Goal: Task Accomplishment & Management: Manage account settings

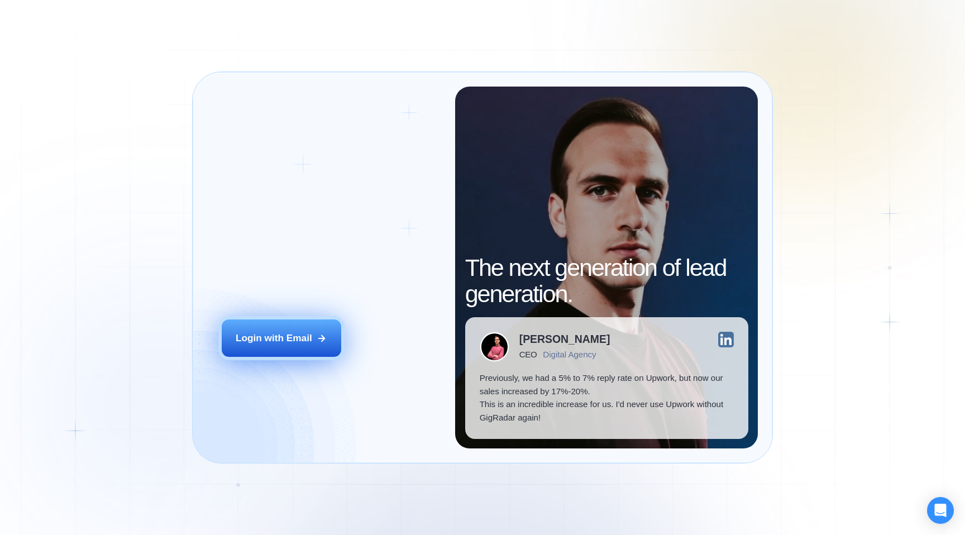
click at [275, 345] on div "Login with Email" at bounding box center [274, 338] width 77 height 13
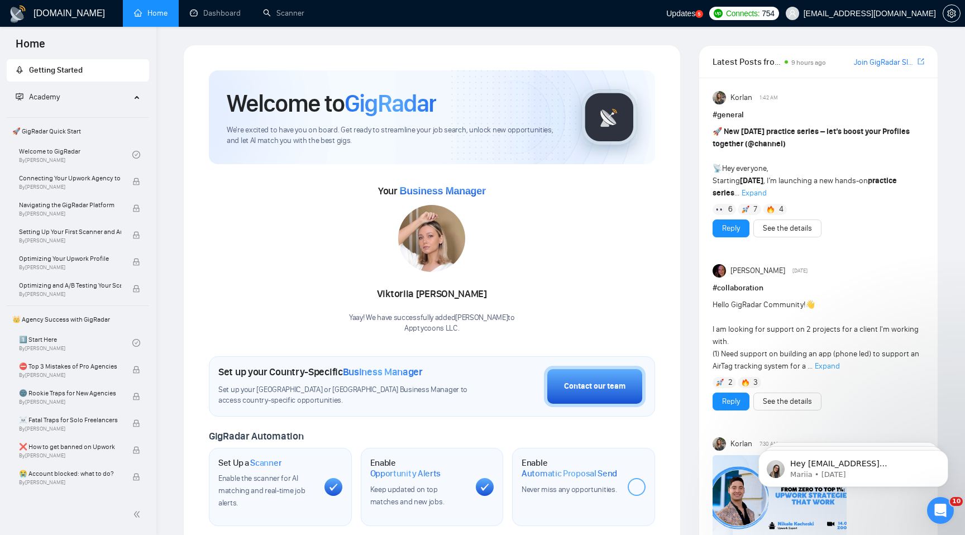
click at [323, 20] on ul "Home Dashboard Scanner" at bounding box center [391, 13] width 550 height 27
click at [299, 18] on link "Scanner" at bounding box center [283, 12] width 41 height 9
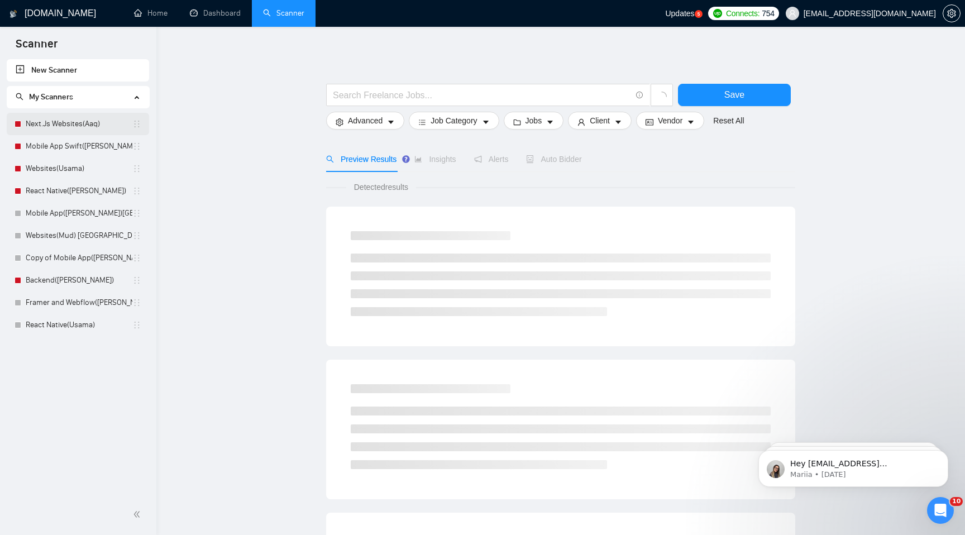
click at [16, 121] on div at bounding box center [18, 124] width 7 height 7
click at [20, 125] on body "Scanner New Scanner My Scanners Next.Js Websites(Aaq) Mobile App Swift(Aaqib) W…" at bounding box center [482, 267] width 965 height 535
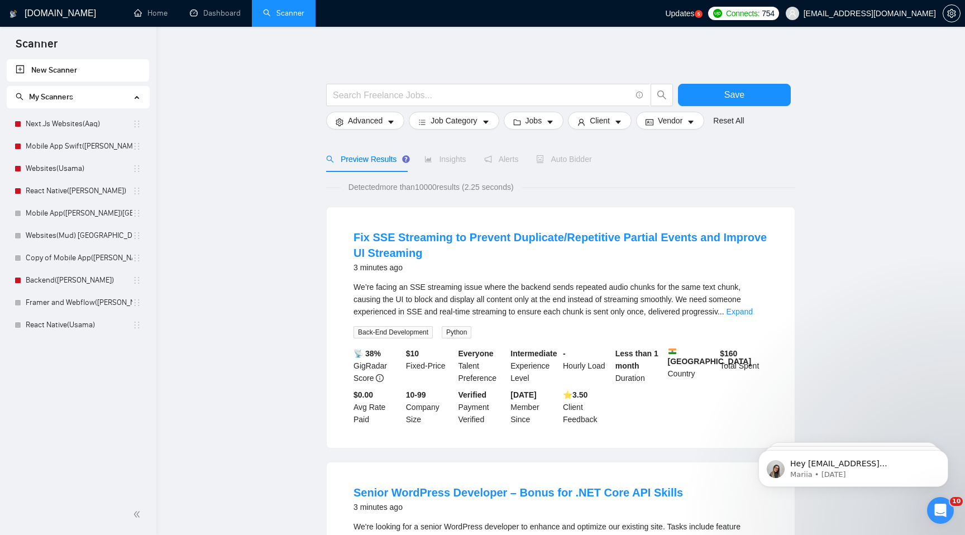
click at [56, 121] on link "Next.Js Websites(Aaq)" at bounding box center [79, 124] width 107 height 22
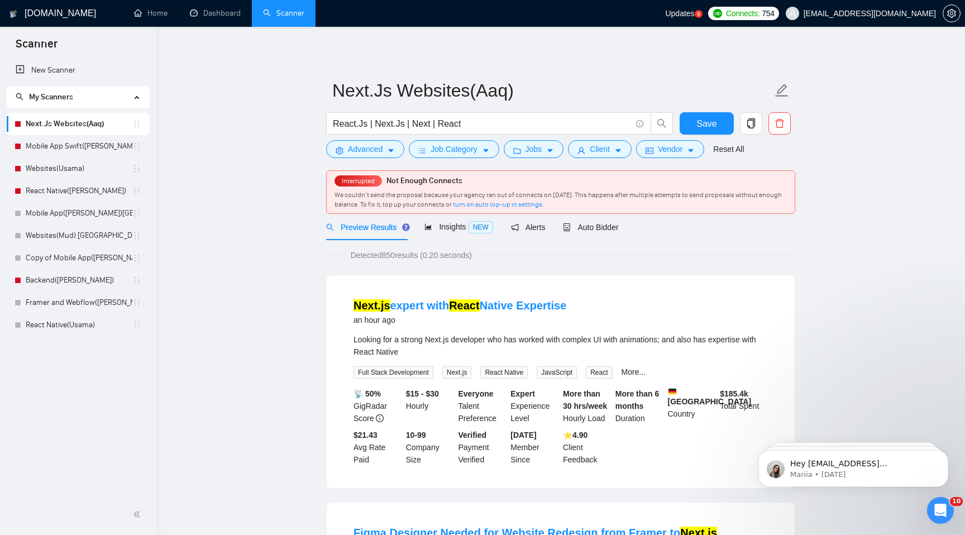
click at [734, 19] on span "Connects: 754" at bounding box center [743, 13] width 71 height 13
click at [573, 189] on div "Interrupted Not Enough Connects We couldn’t send the proposal because your agen…" at bounding box center [561, 192] width 468 height 42
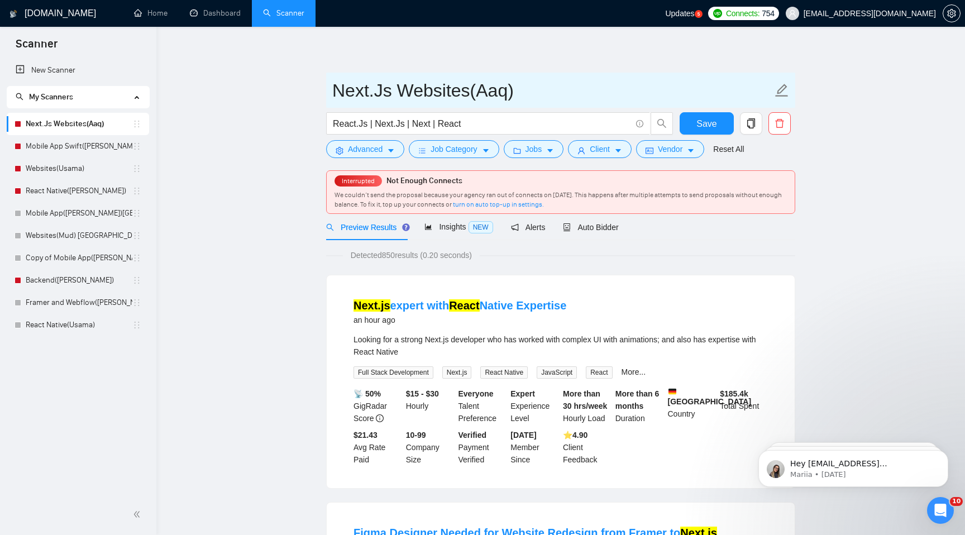
click at [788, 86] on icon "edit" at bounding box center [782, 90] width 15 height 15
click at [775, 90] on icon "edit" at bounding box center [782, 90] width 15 height 15
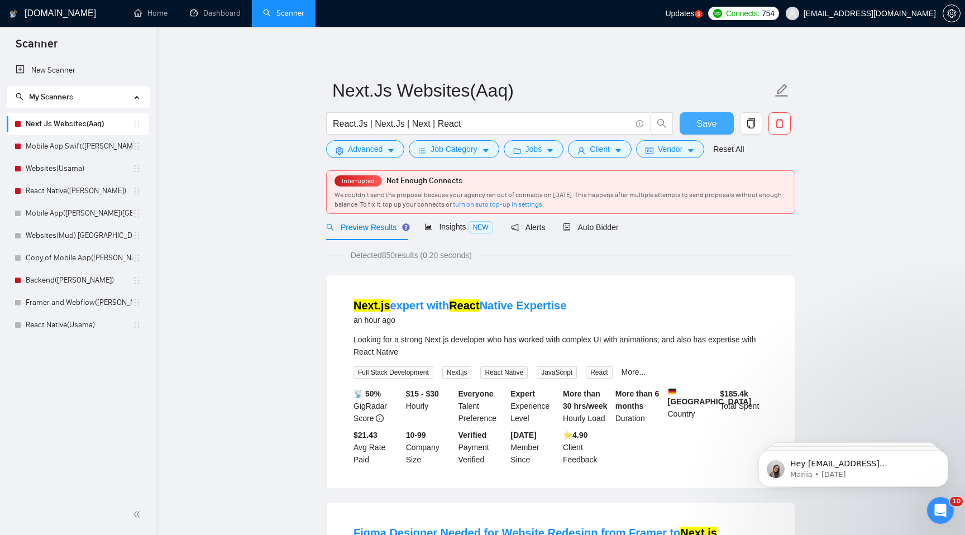
click at [722, 135] on button "Save" at bounding box center [707, 123] width 54 height 22
click at [607, 231] on span "Auto Bidder" at bounding box center [590, 227] width 55 height 9
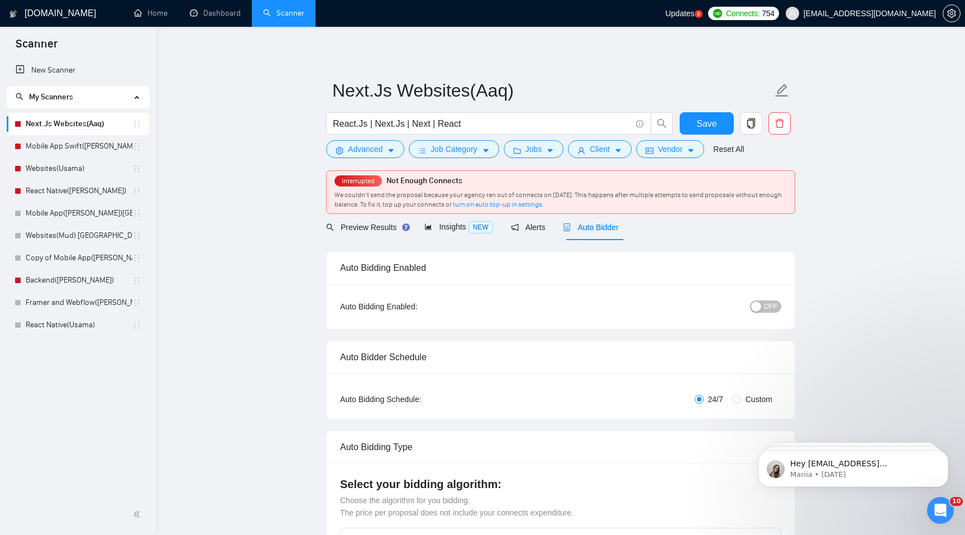
click at [774, 303] on span "OFF" at bounding box center [770, 306] width 13 height 12
click at [717, 123] on button "Save" at bounding box center [707, 123] width 54 height 22
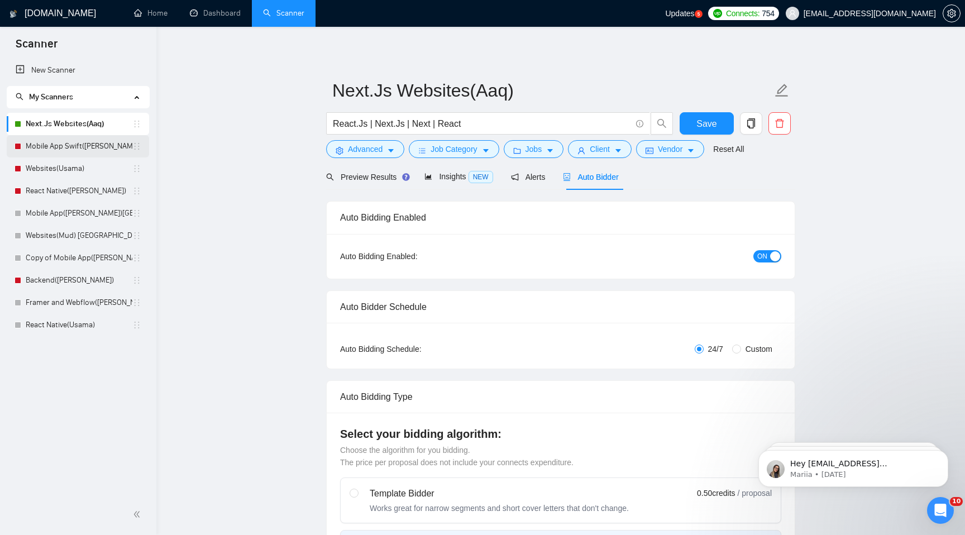
click at [71, 144] on link "Mobile App Swift(Aaqib)" at bounding box center [79, 146] width 107 height 22
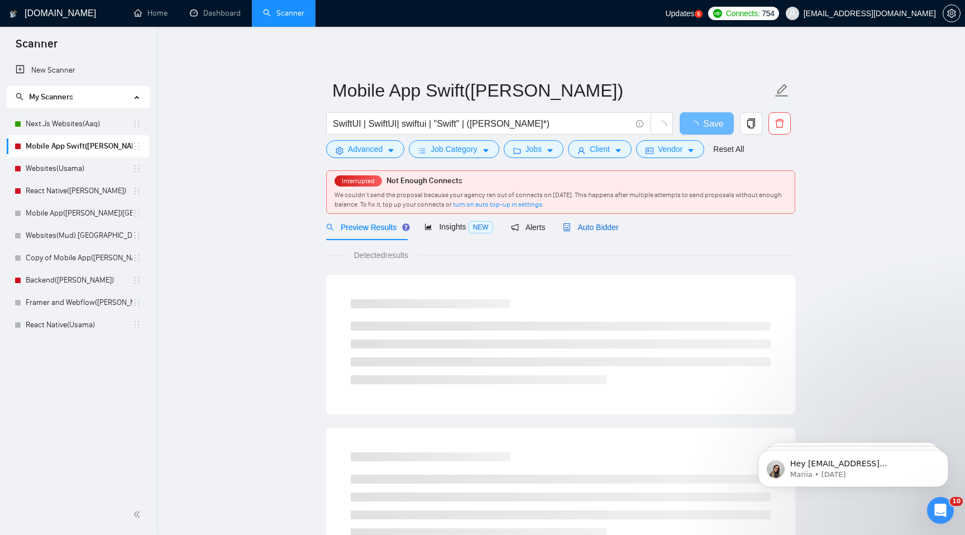
click at [605, 228] on span "Auto Bidder" at bounding box center [590, 227] width 55 height 9
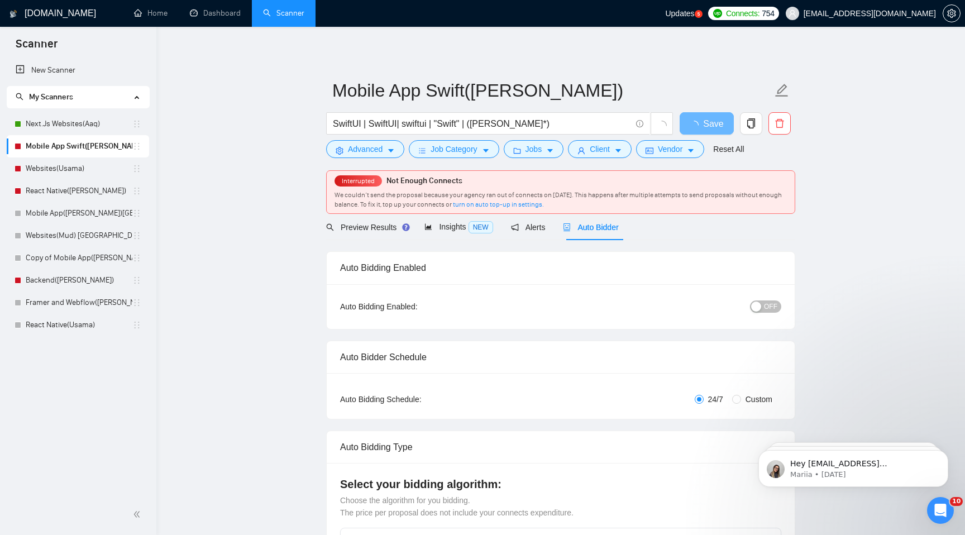
click at [778, 311] on button "OFF" at bounding box center [765, 306] width 31 height 12
click at [712, 119] on span "Save" at bounding box center [706, 124] width 20 height 14
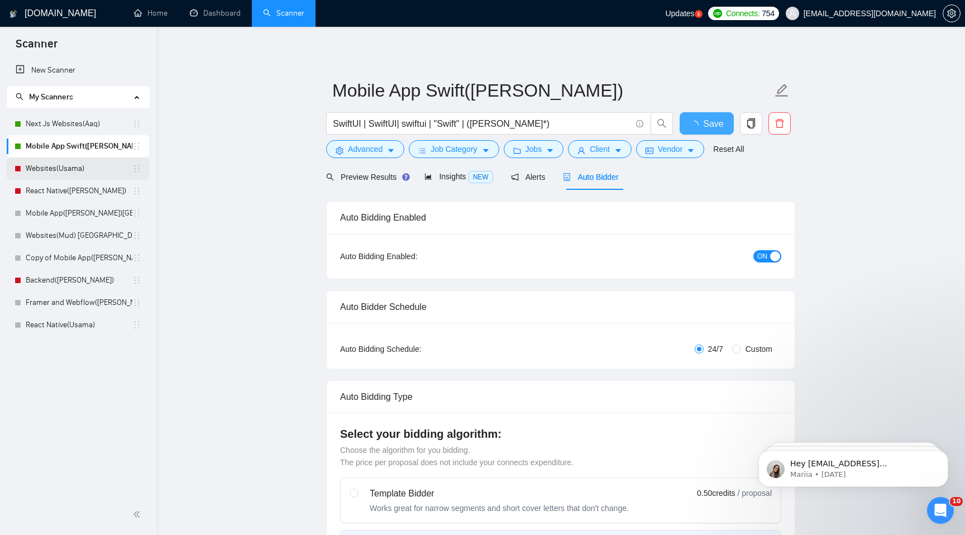
checkbox input "true"
click at [54, 167] on link "Websites(Usama)" at bounding box center [79, 169] width 107 height 22
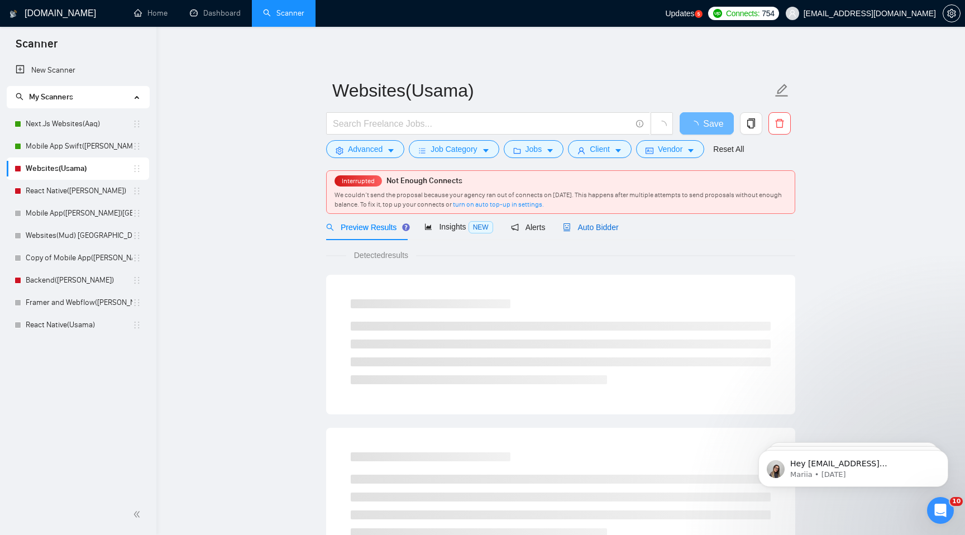
click at [605, 228] on span "Auto Bidder" at bounding box center [590, 227] width 55 height 9
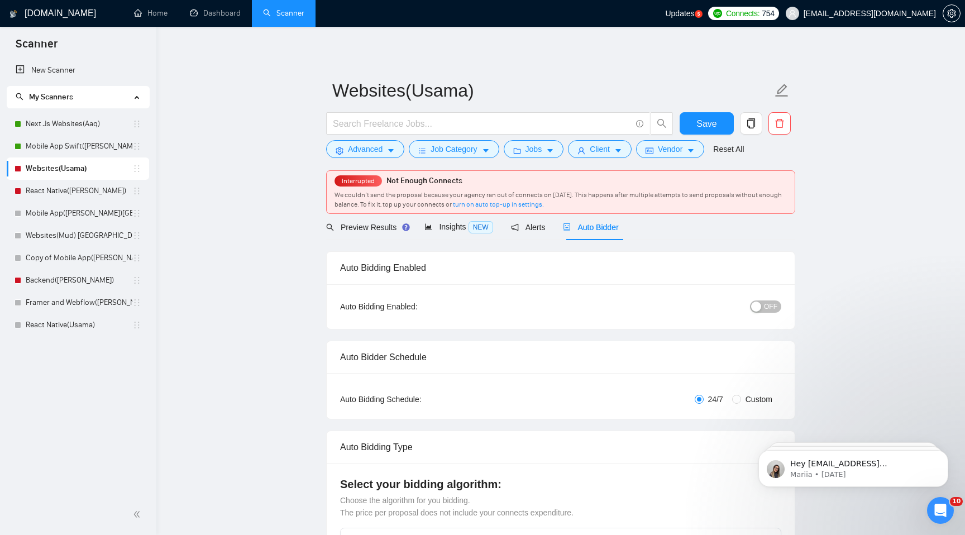
click at [760, 312] on button "OFF" at bounding box center [765, 306] width 31 height 12
click at [713, 132] on button "Save" at bounding box center [707, 123] width 54 height 22
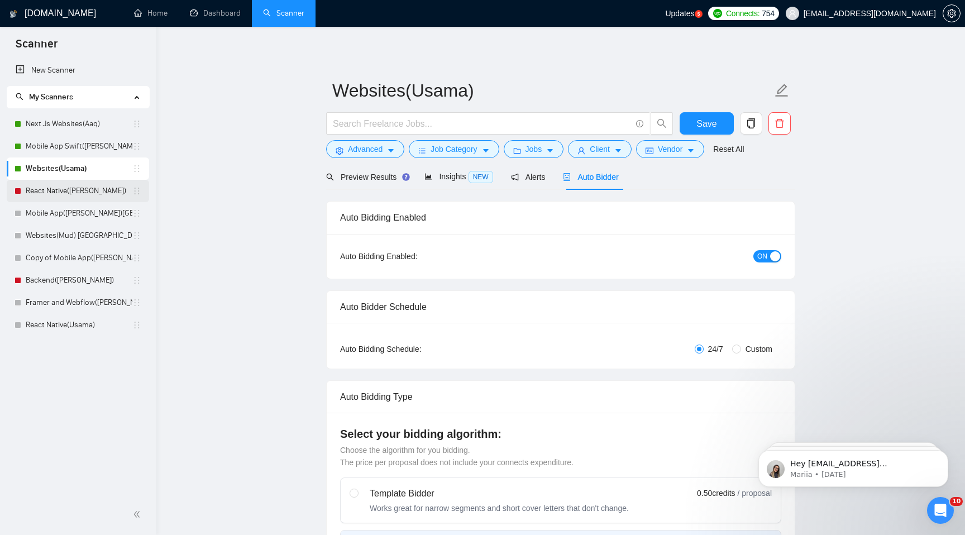
click at [60, 192] on link "React Native(Aaqib)" at bounding box center [79, 191] width 107 height 22
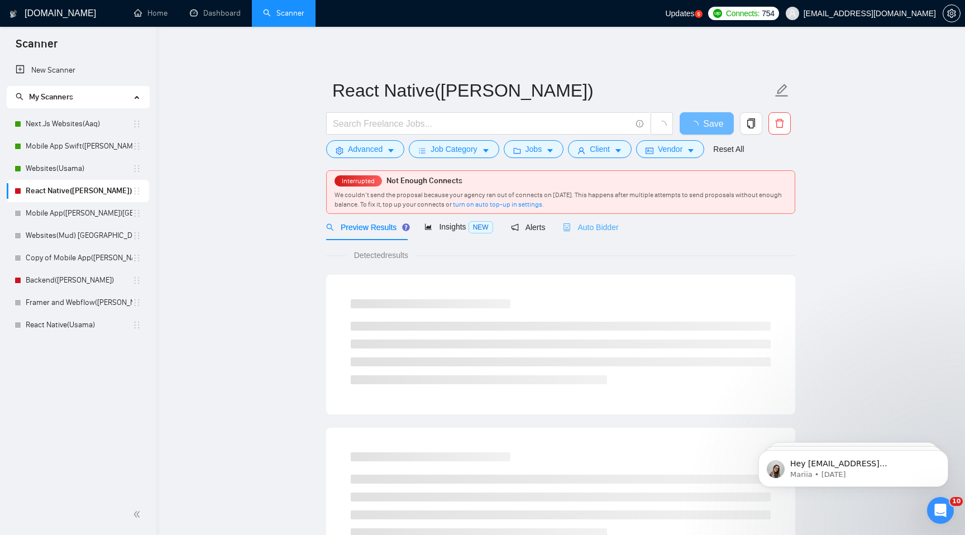
click at [618, 239] on div "Auto Bidder" at bounding box center [590, 227] width 55 height 26
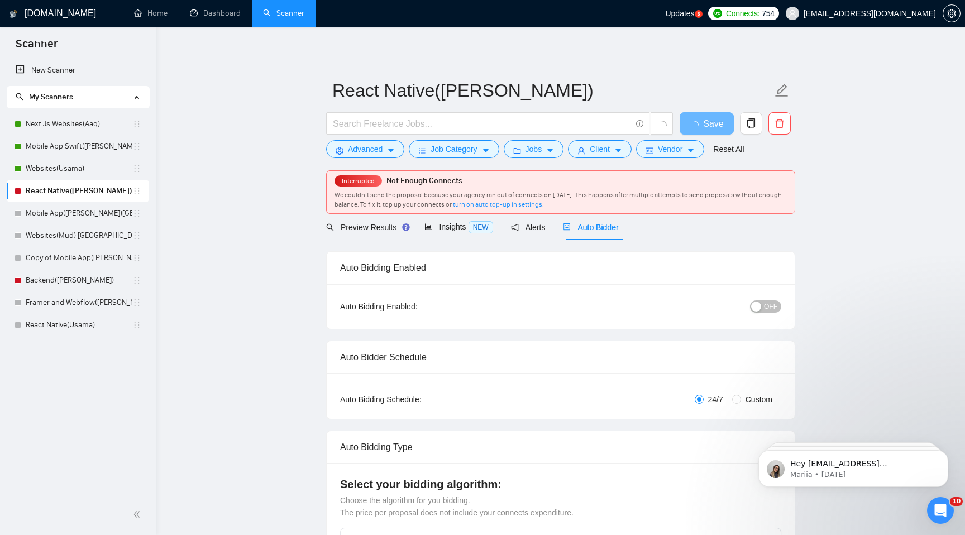
click at [759, 303] on div "button" at bounding box center [756, 307] width 10 height 10
click at [714, 130] on span "Save" at bounding box center [706, 124] width 20 height 14
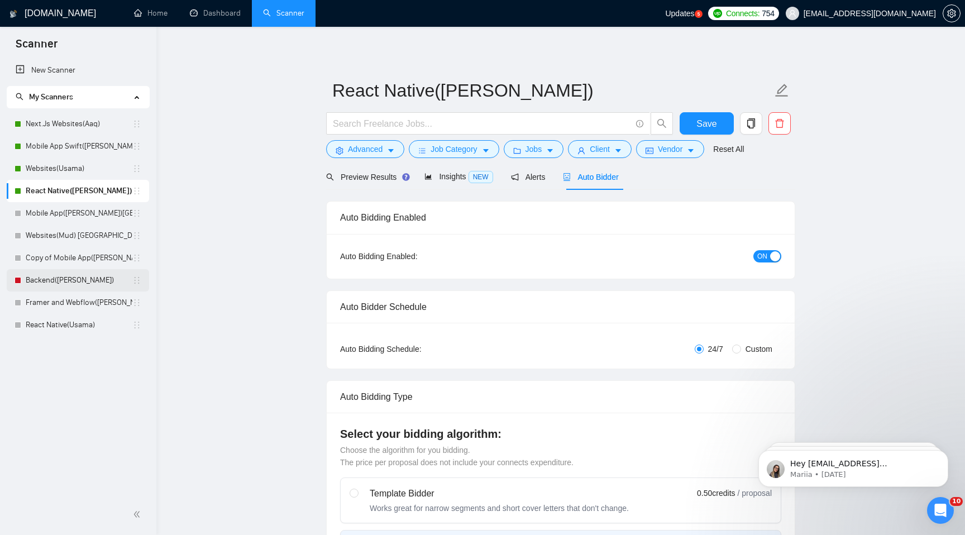
click at [66, 284] on link "Backend(Aaqib)" at bounding box center [79, 280] width 107 height 22
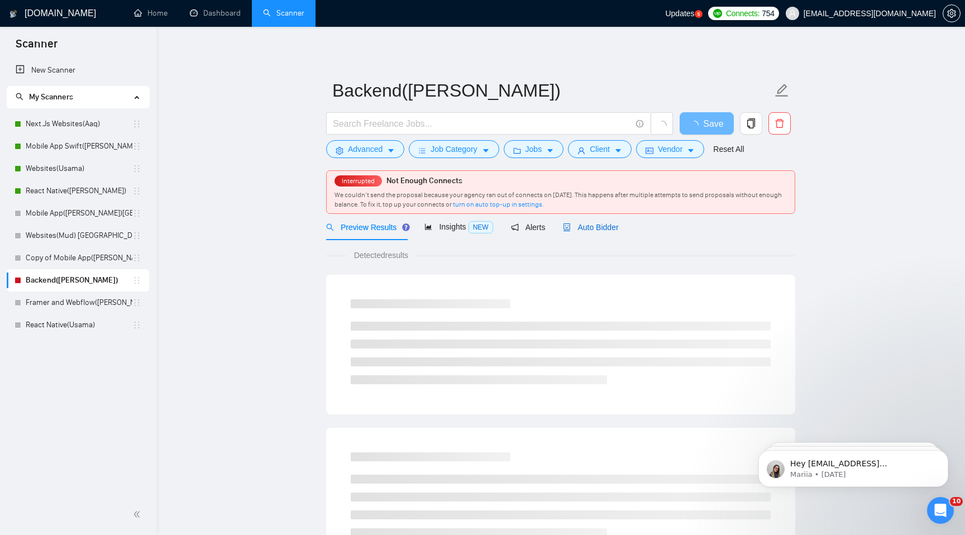
click at [617, 231] on span "Auto Bidder" at bounding box center [590, 227] width 55 height 9
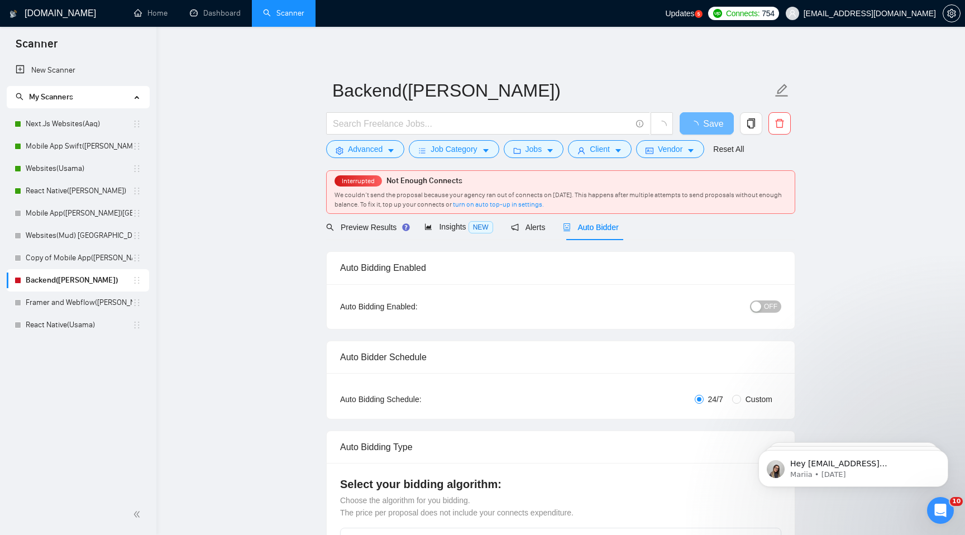
click at [772, 309] on span "OFF" at bounding box center [770, 306] width 13 height 12
click at [712, 125] on span "Save" at bounding box center [706, 124] width 20 height 14
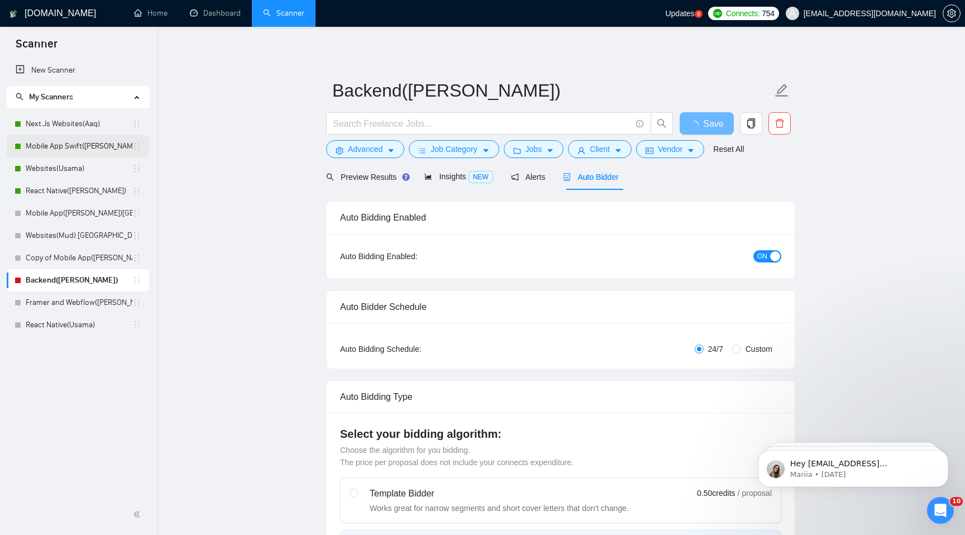
click at [71, 150] on link "Mobile App Swift(Aaqib)" at bounding box center [79, 146] width 107 height 22
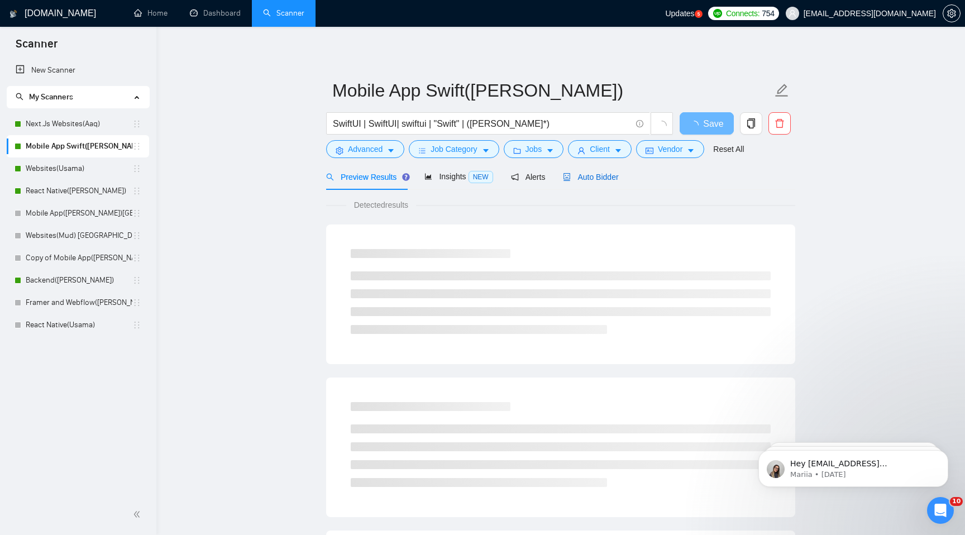
click at [606, 175] on span "Auto Bidder" at bounding box center [590, 177] width 55 height 9
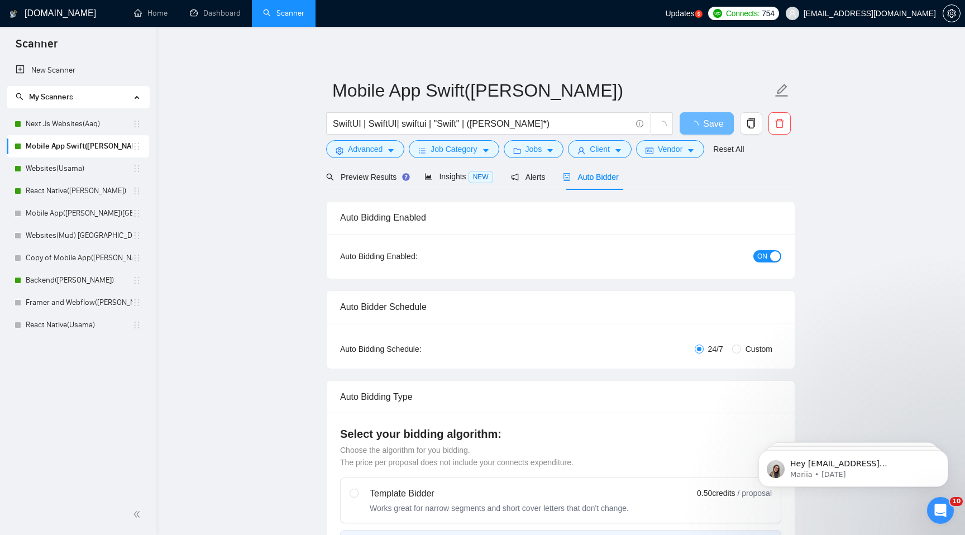
checkbox input "true"
click at [376, 152] on span "Advanced" at bounding box center [365, 149] width 35 height 12
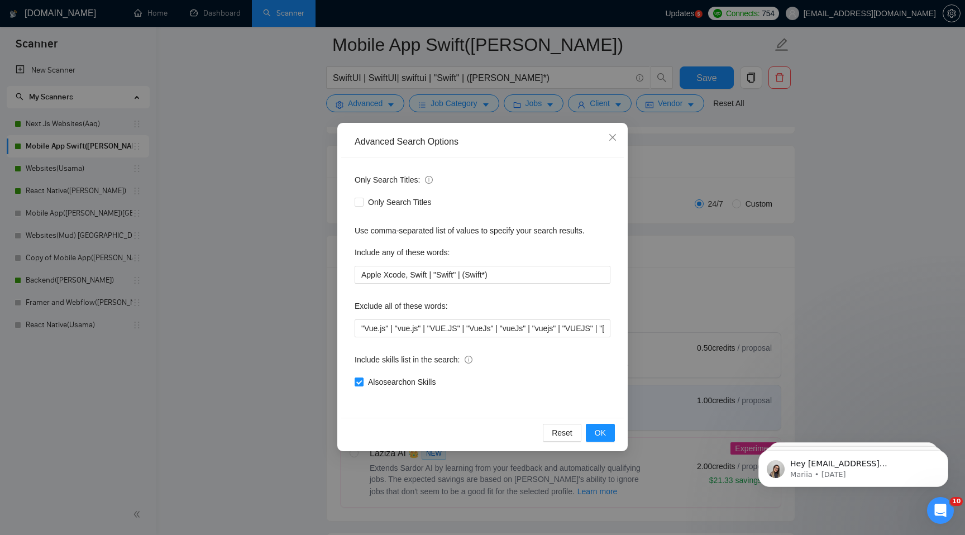
scroll to position [161, 0]
click at [619, 137] on span "Close" at bounding box center [613, 138] width 30 height 30
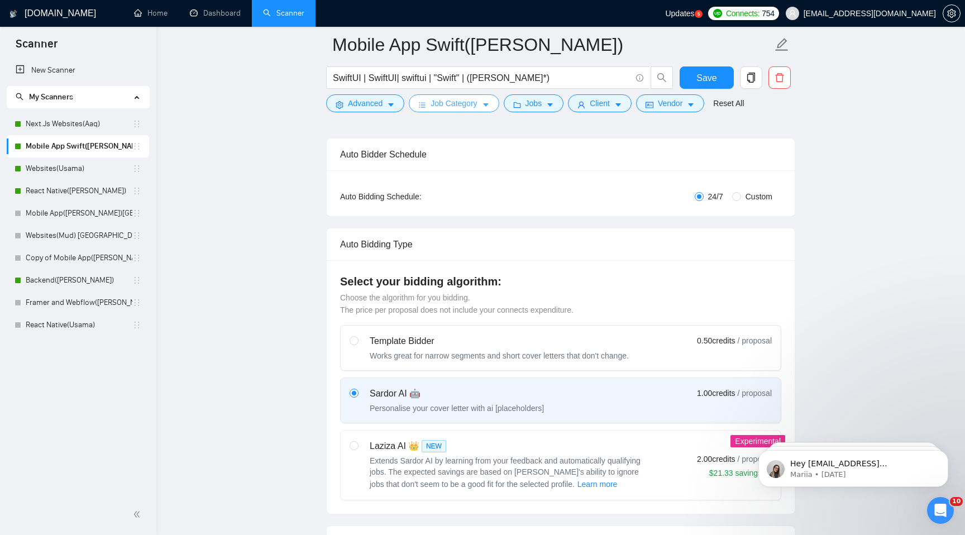
click at [466, 104] on span "Job Category" at bounding box center [454, 103] width 46 height 12
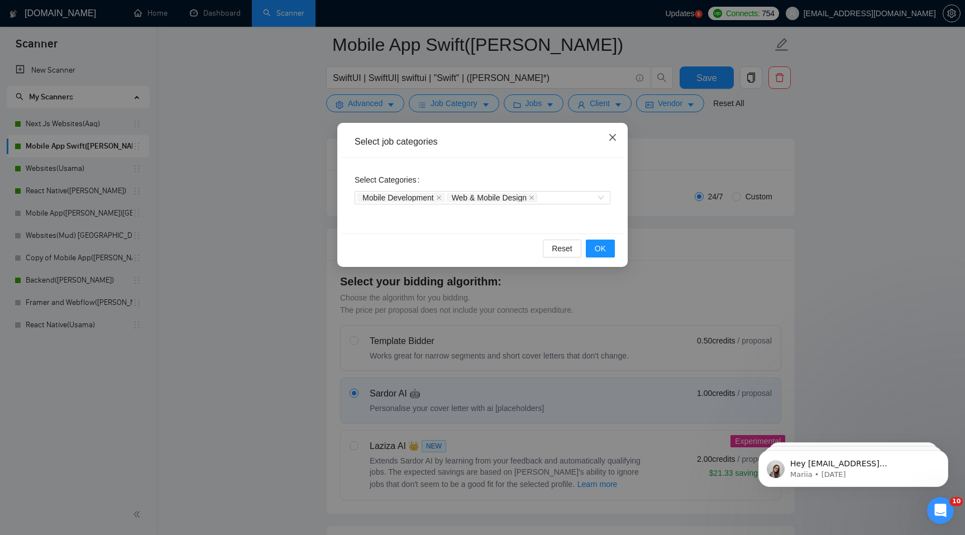
click at [617, 132] on span "Close" at bounding box center [613, 138] width 30 height 30
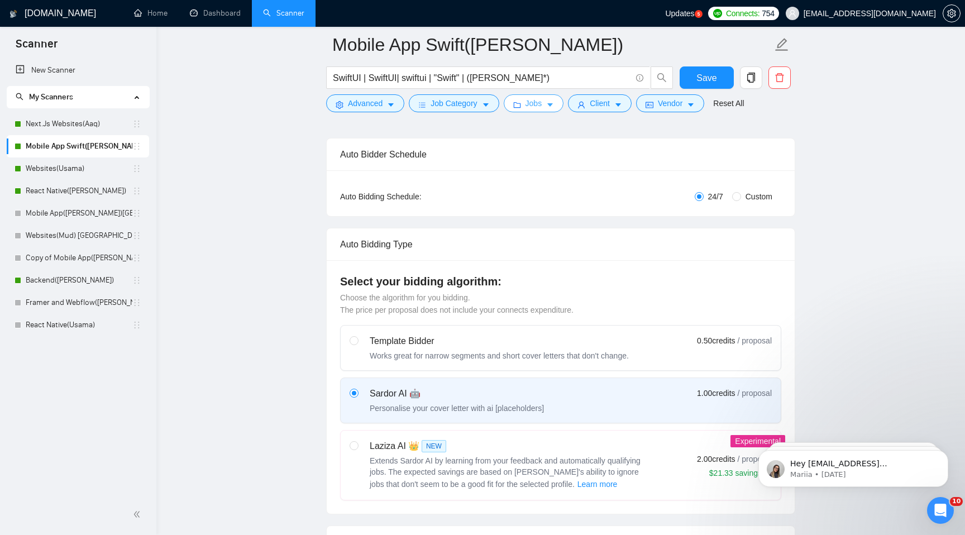
click at [531, 109] on span "Jobs" at bounding box center [534, 103] width 17 height 12
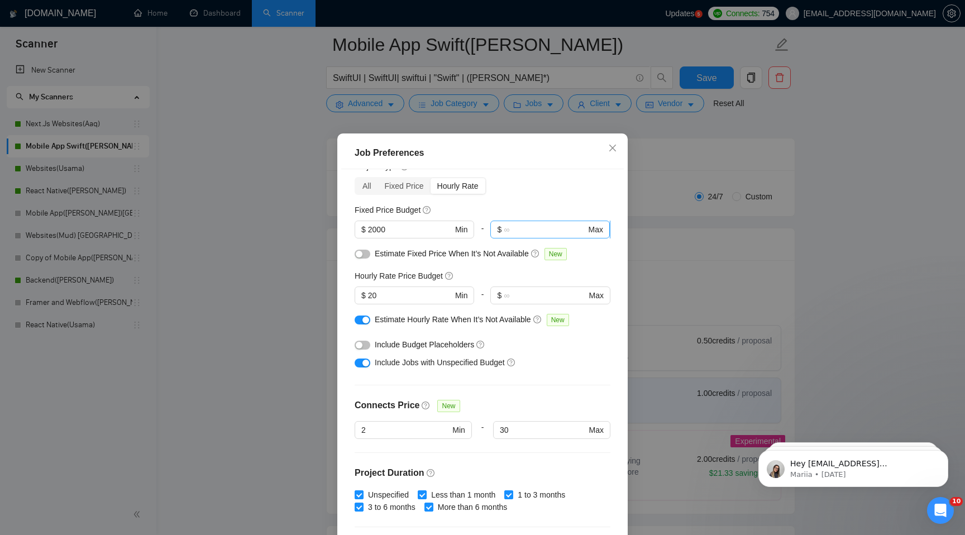
scroll to position [46, 0]
click at [423, 290] on input "20" at bounding box center [410, 294] width 84 height 12
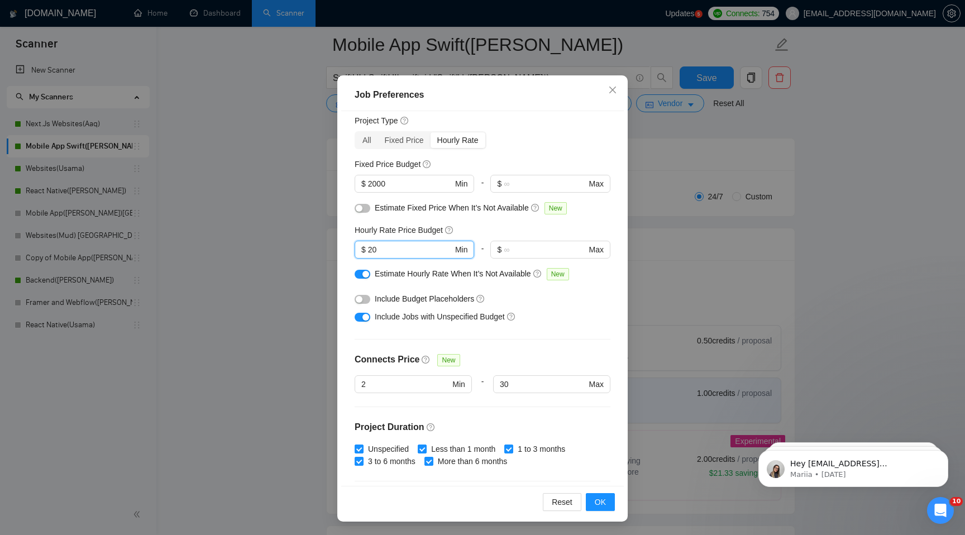
scroll to position [0, 0]
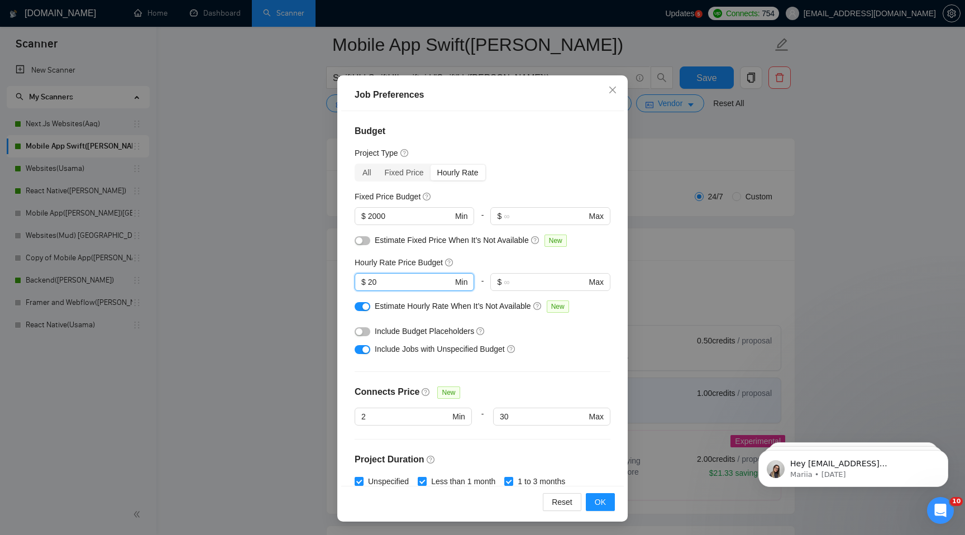
click at [363, 332] on button "button" at bounding box center [363, 331] width 16 height 9
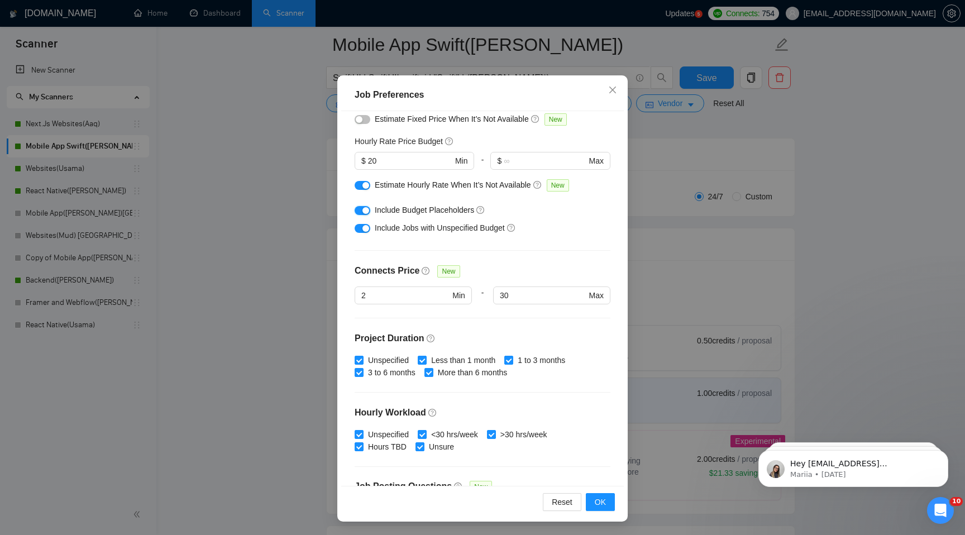
scroll to position [55, 0]
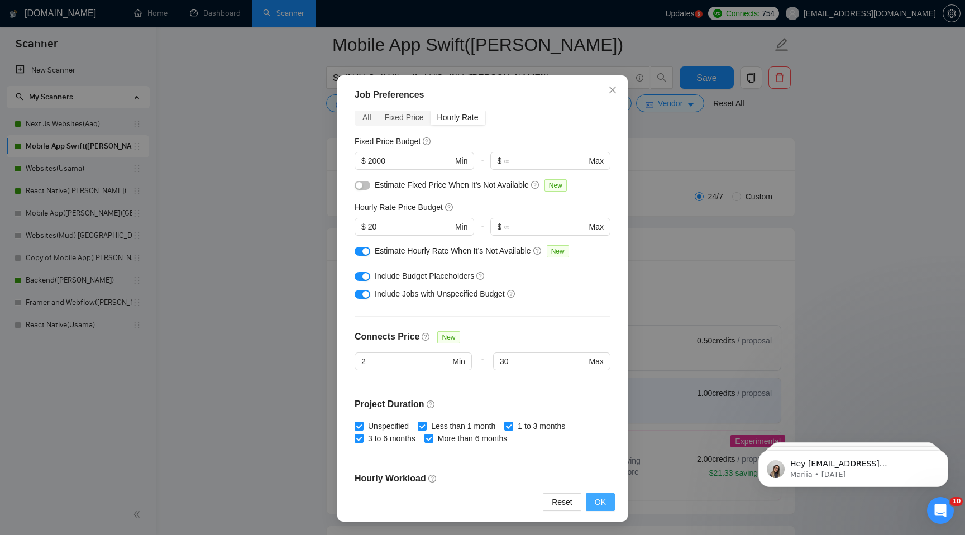
click at [608, 509] on button "OK" at bounding box center [600, 502] width 29 height 18
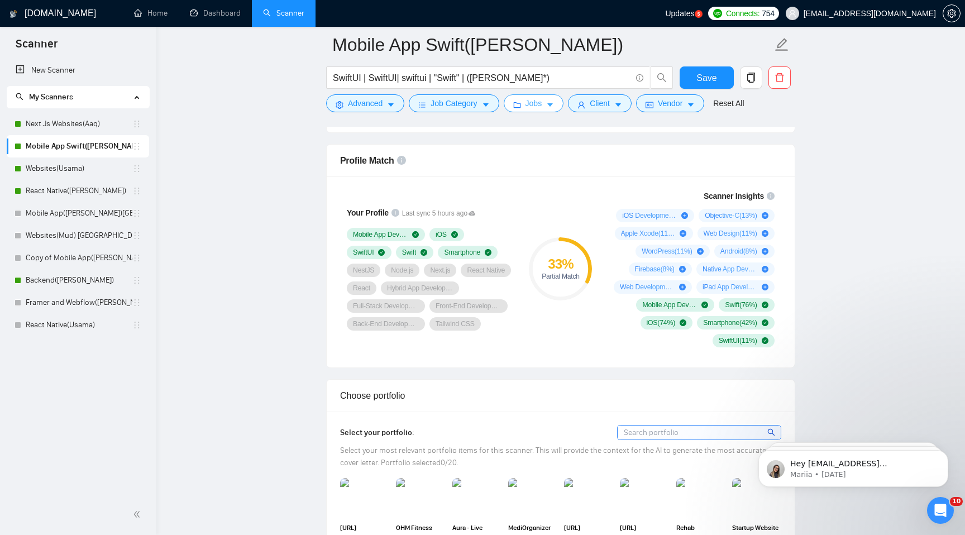
scroll to position [710, 0]
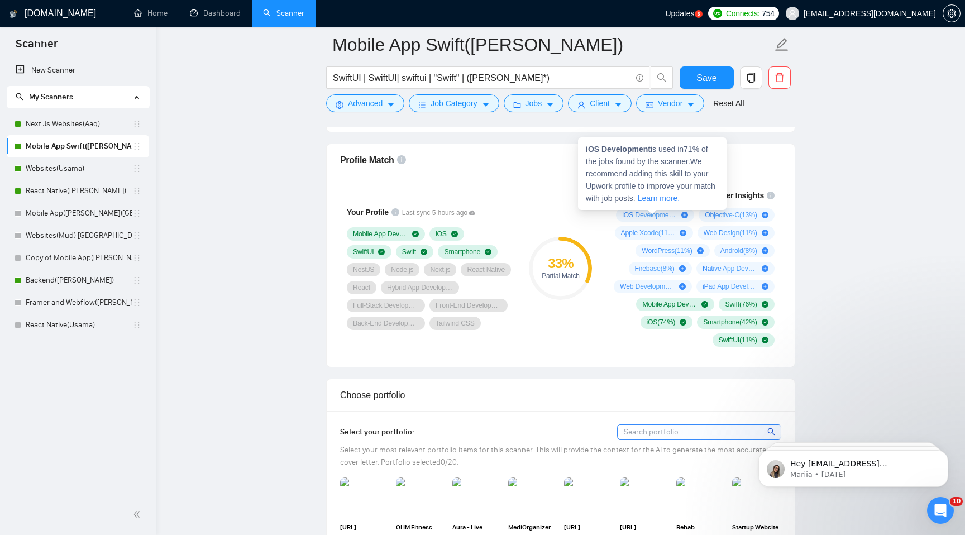
click at [681, 216] on icon "plus-circle" at bounding box center [684, 215] width 7 height 7
click at [684, 215] on icon "plus-circle" at bounding box center [684, 215] width 7 height 7
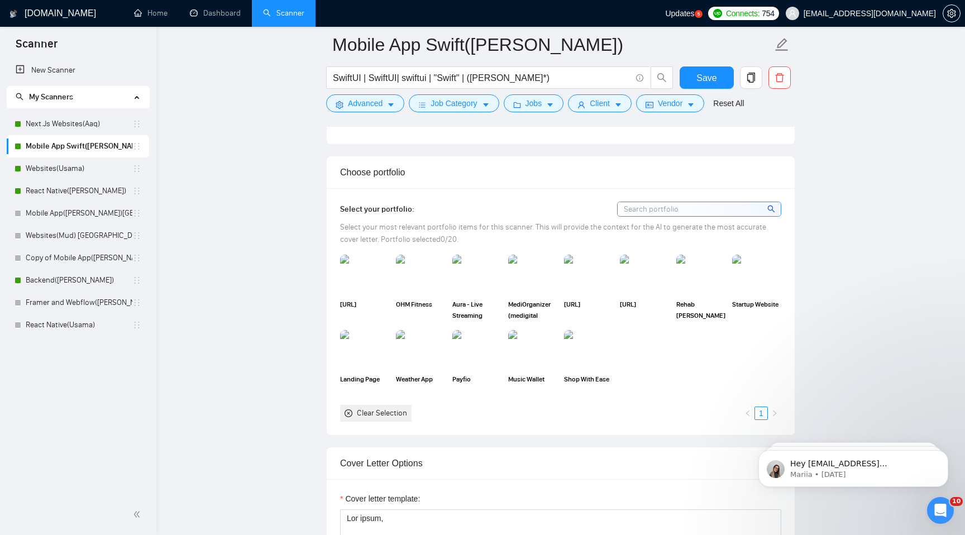
scroll to position [955, 0]
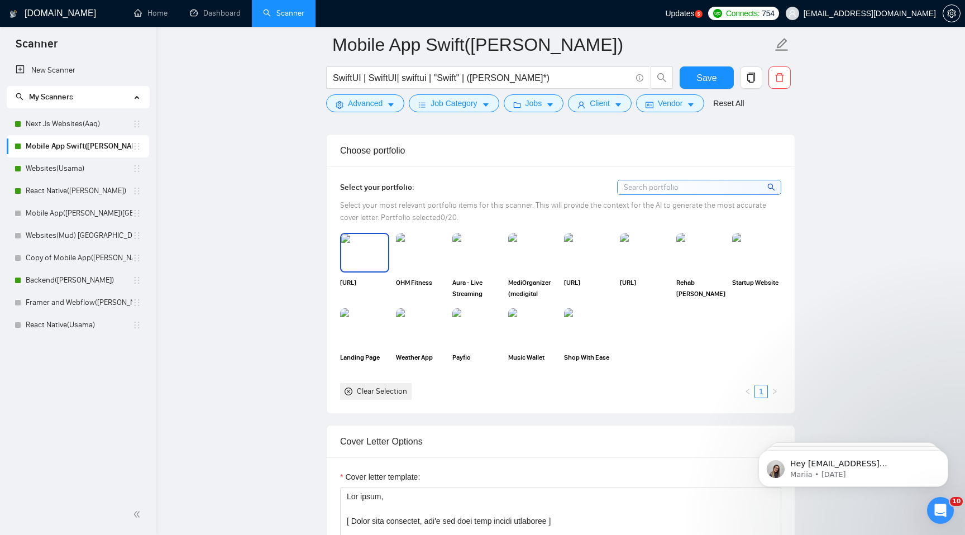
click at [363, 259] on img at bounding box center [364, 252] width 47 height 37
click at [425, 255] on img at bounding box center [420, 252] width 47 height 37
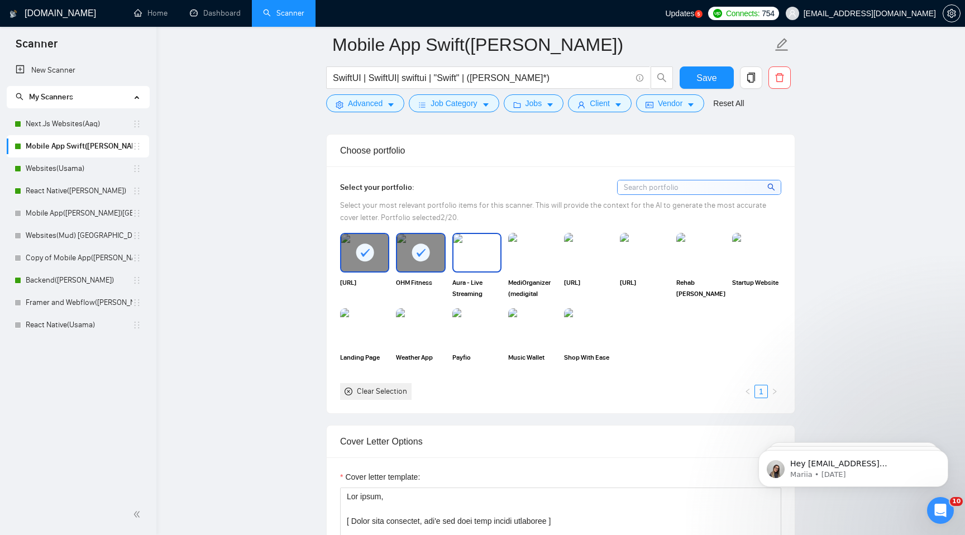
click at [463, 254] on img at bounding box center [477, 252] width 47 height 37
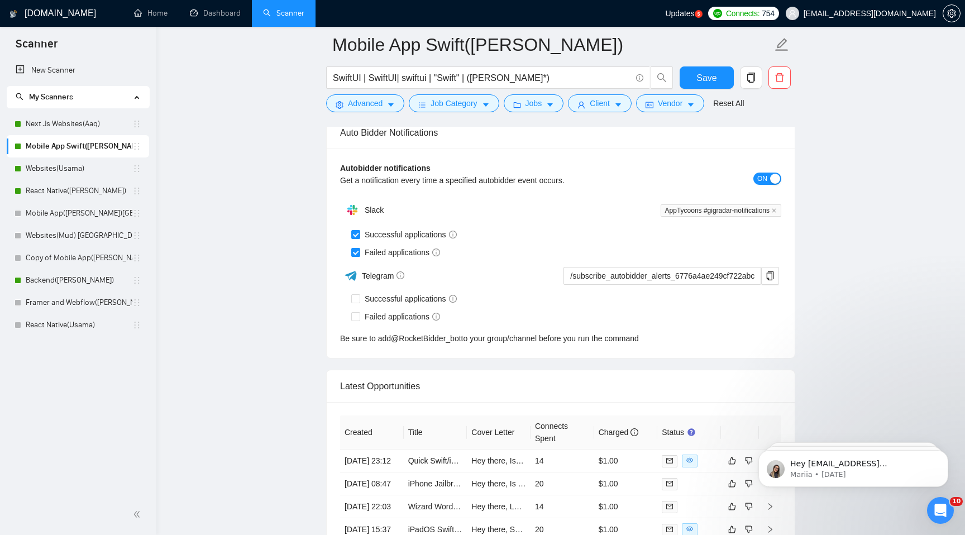
scroll to position [3078, 0]
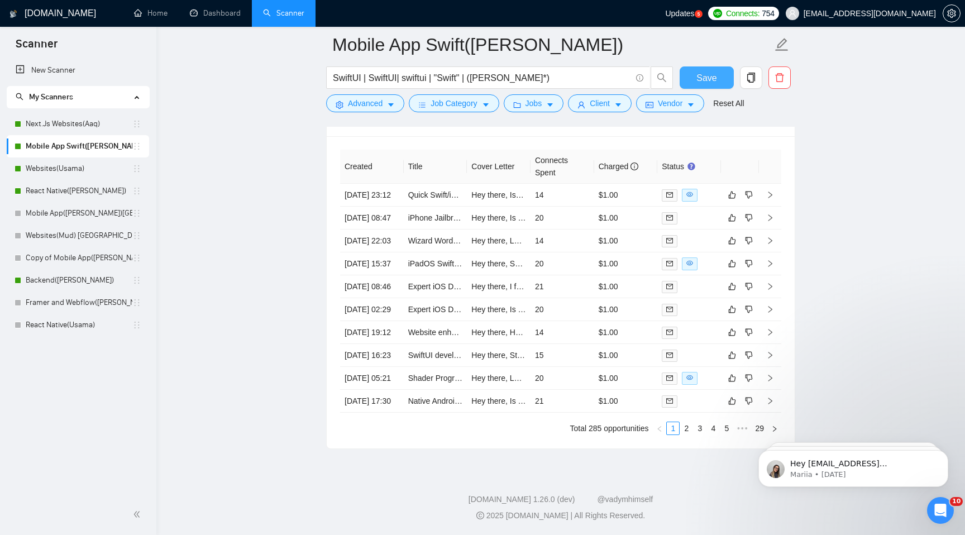
click at [708, 73] on span "Save" at bounding box center [706, 78] width 20 height 14
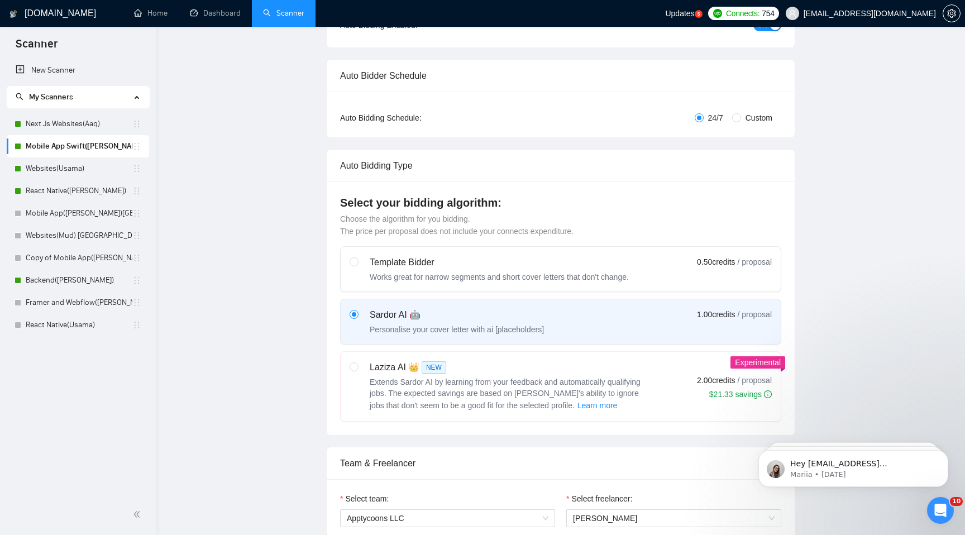
scroll to position [0, 0]
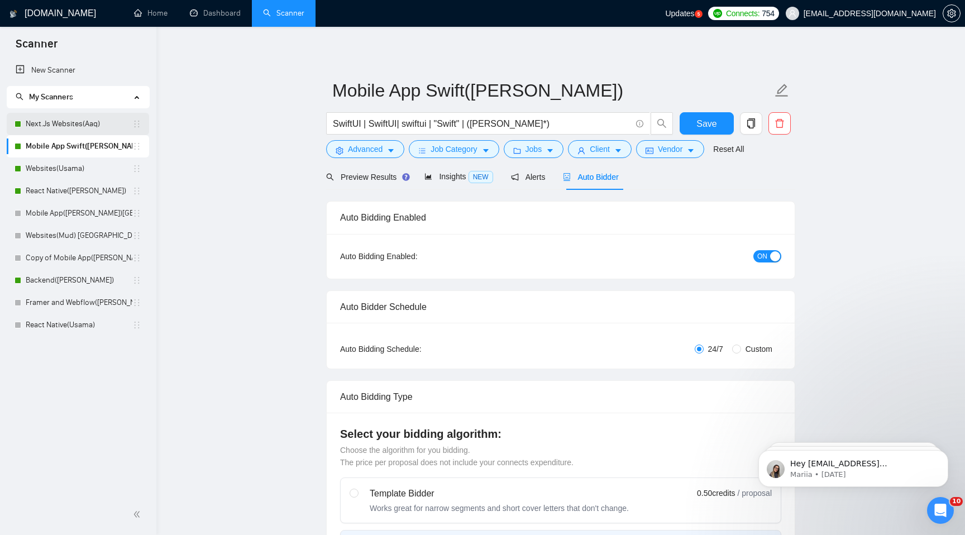
click at [78, 125] on link "Next.Js Websites(Aaq)" at bounding box center [79, 124] width 107 height 22
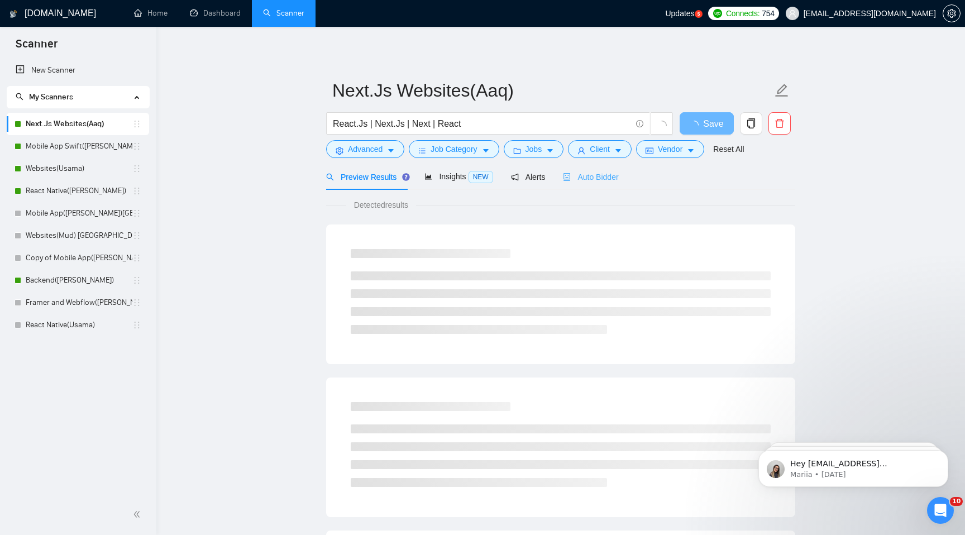
click at [610, 170] on div "Auto Bidder" at bounding box center [590, 177] width 55 height 26
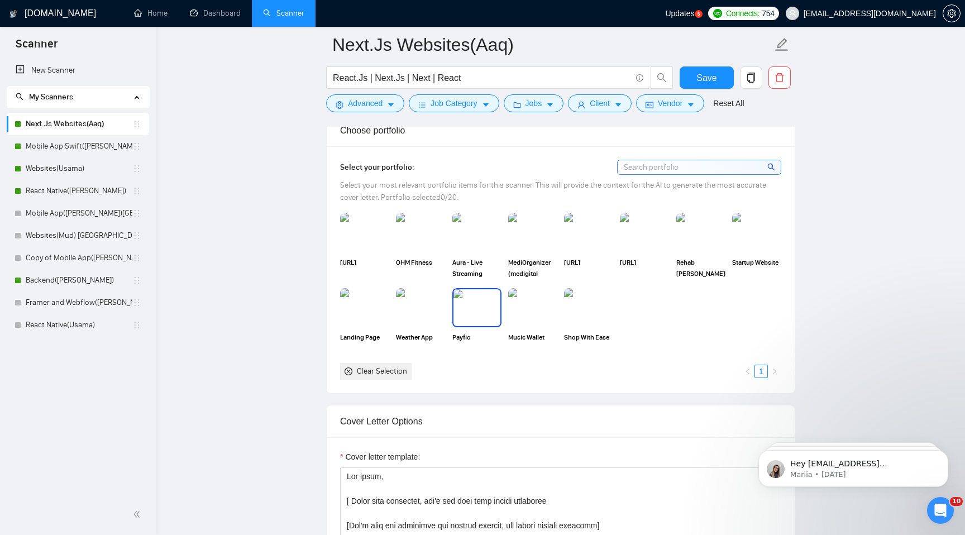
scroll to position [969, 0]
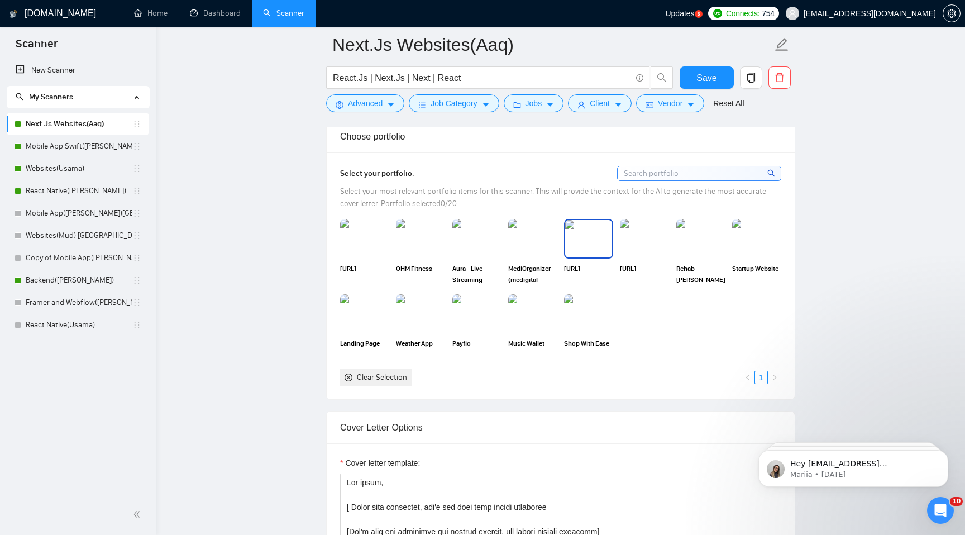
click at [579, 245] on img at bounding box center [588, 238] width 47 height 37
click at [635, 245] on img at bounding box center [644, 238] width 47 height 37
click at [700, 235] on img at bounding box center [700, 238] width 47 height 37
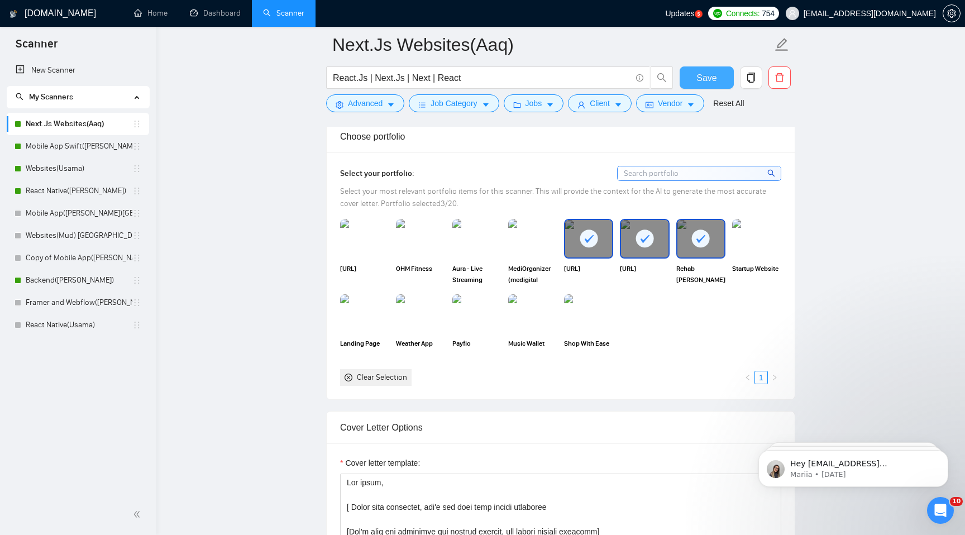
click at [719, 79] on button "Save" at bounding box center [707, 77] width 54 height 22
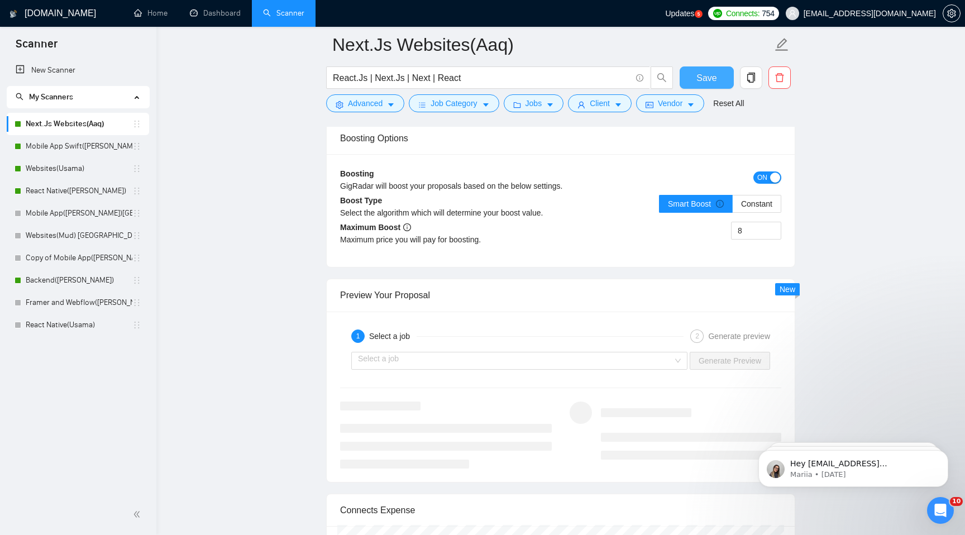
scroll to position [2142, 0]
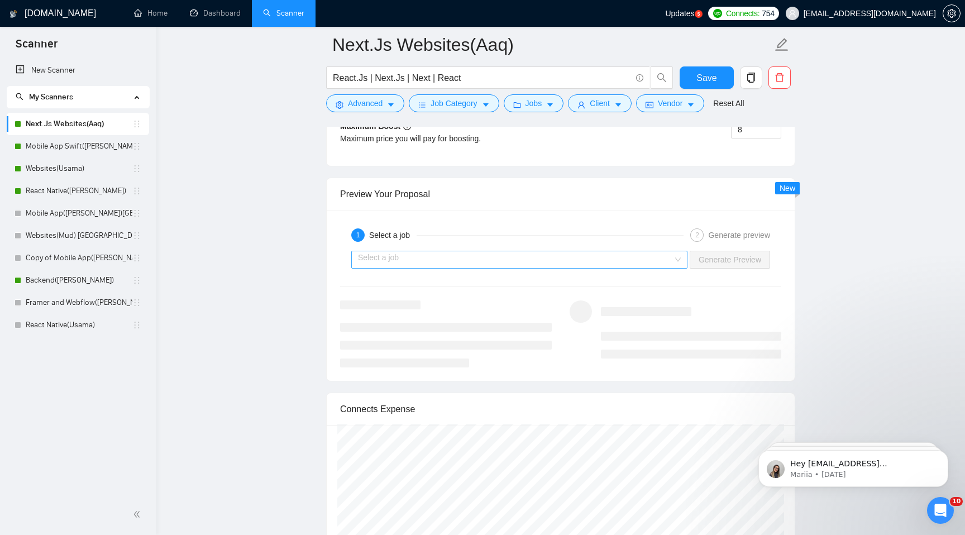
click at [395, 265] on input "search" at bounding box center [515, 259] width 315 height 17
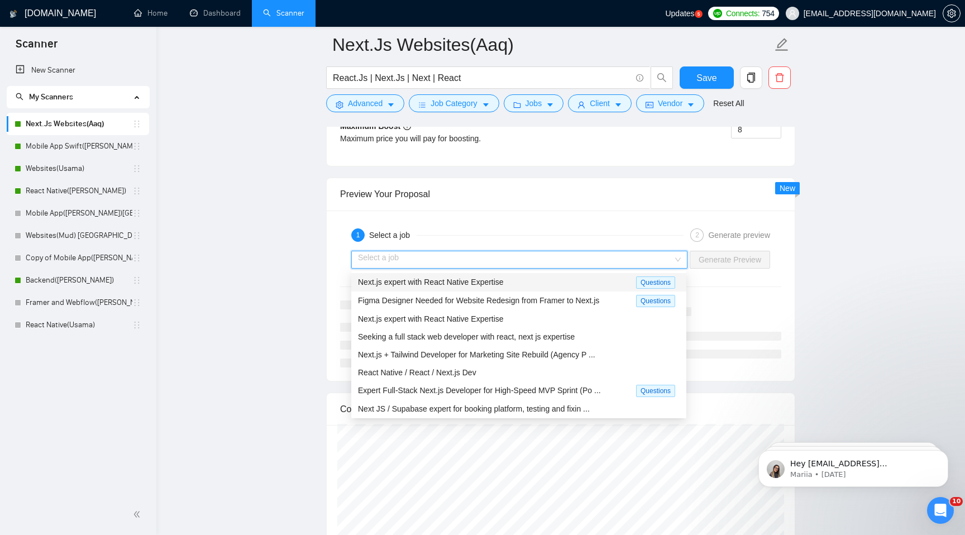
click at [419, 284] on span "Next.js expert with React Native Expertise" at bounding box center [431, 282] width 146 height 9
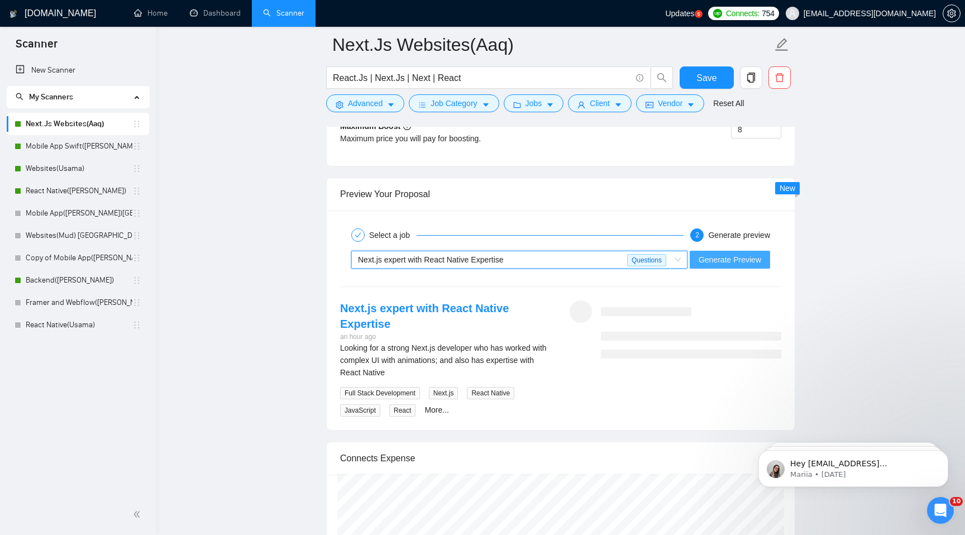
click at [717, 261] on span "Generate Preview" at bounding box center [730, 260] width 63 height 12
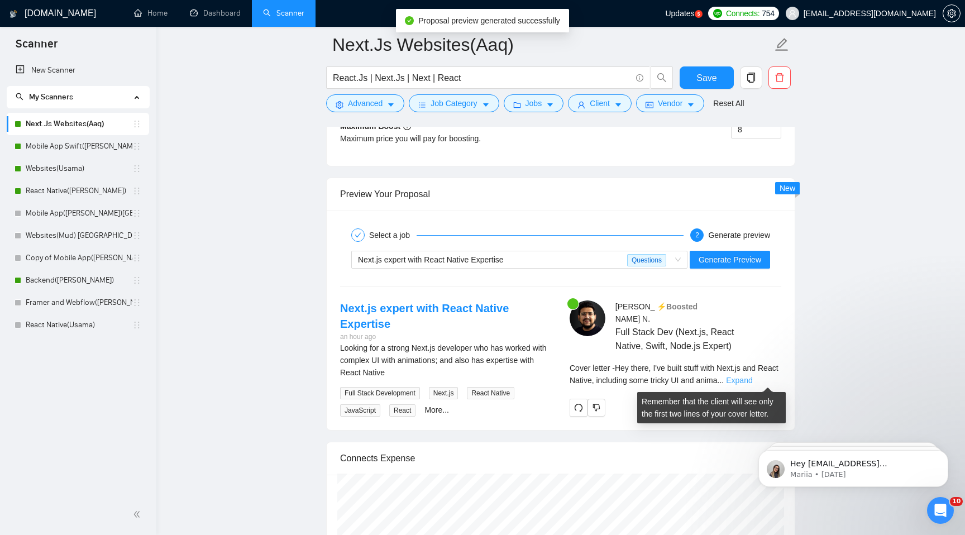
click at [752, 378] on link "Expand" at bounding box center [739, 380] width 26 height 9
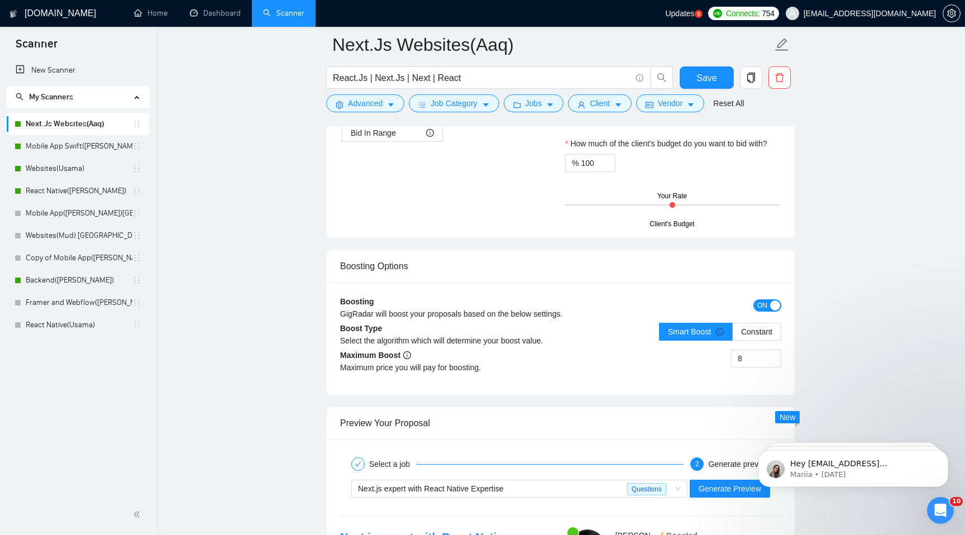
scroll to position [1532, 0]
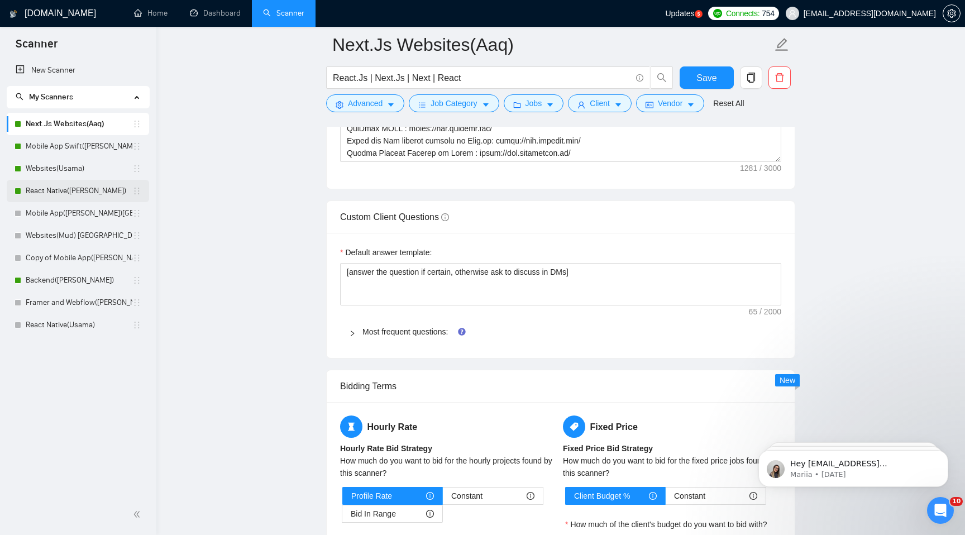
click at [86, 183] on link "React Native(Aaqib)" at bounding box center [79, 191] width 107 height 22
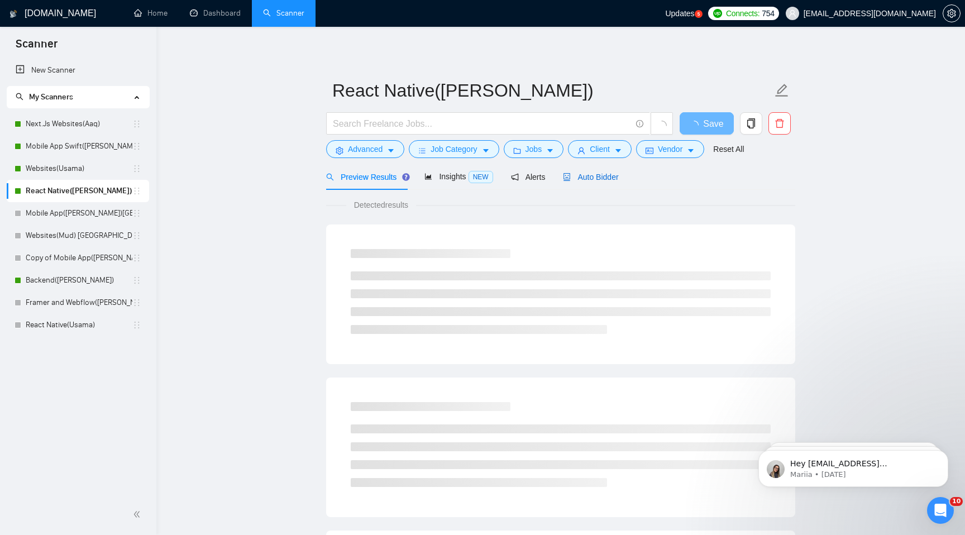
click at [602, 178] on span "Auto Bidder" at bounding box center [590, 177] width 55 height 9
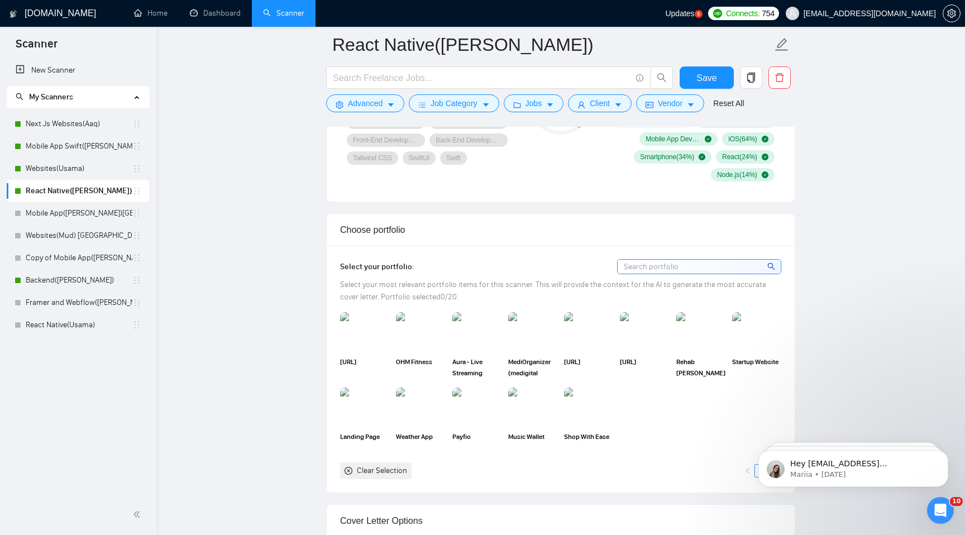
scroll to position [989, 0]
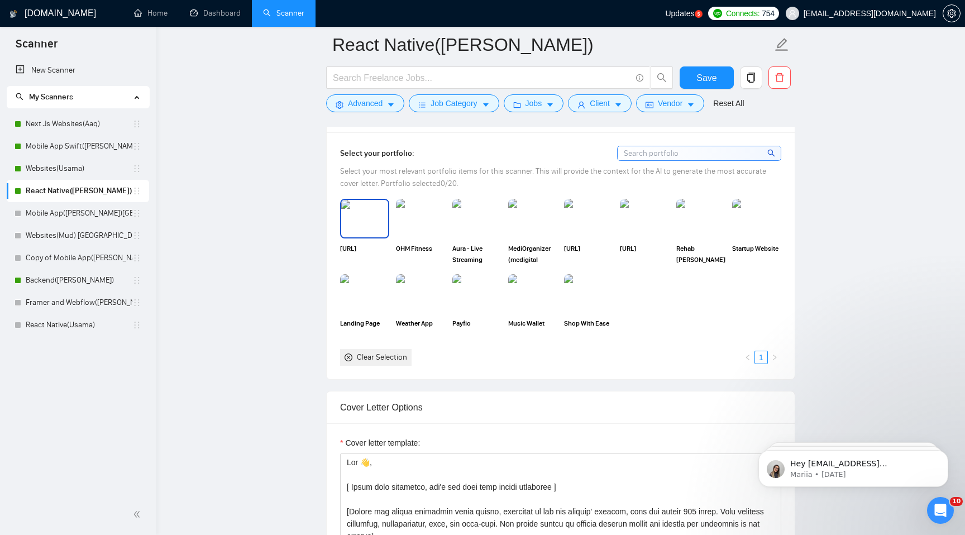
click at [362, 225] on img at bounding box center [364, 218] width 47 height 37
click at [471, 232] on img at bounding box center [477, 218] width 47 height 37
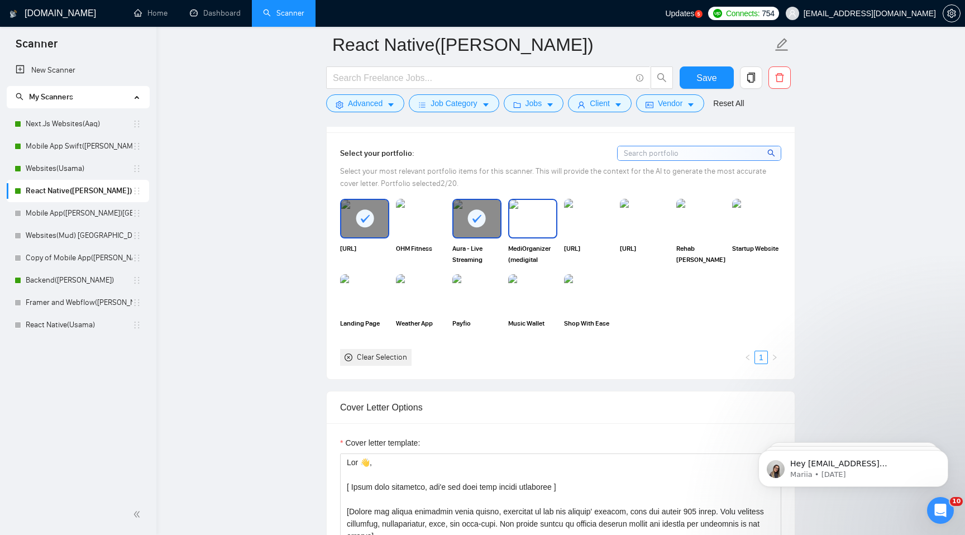
click at [541, 228] on img at bounding box center [532, 218] width 47 height 37
click at [427, 235] on img at bounding box center [420, 218] width 47 height 37
click at [704, 74] on span "Save" at bounding box center [706, 78] width 20 height 14
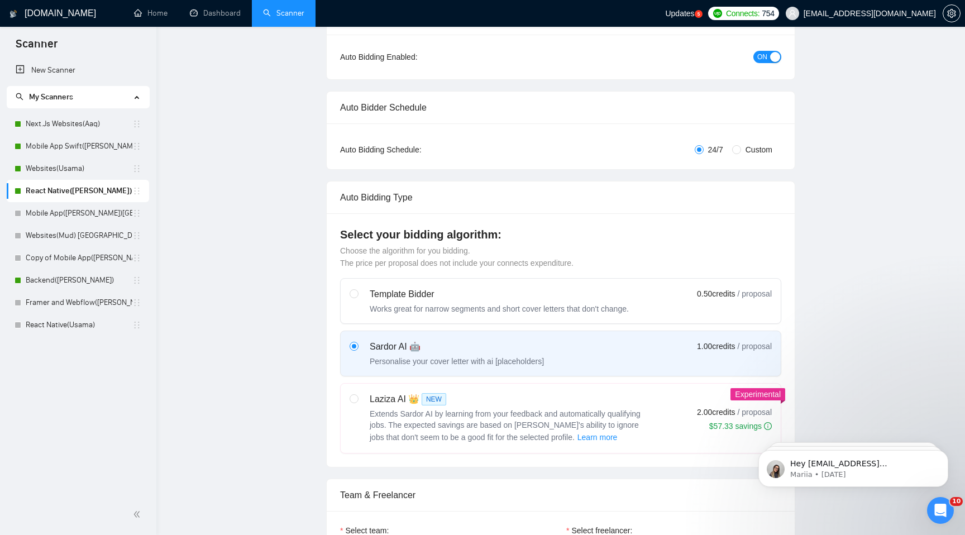
scroll to position [29, 0]
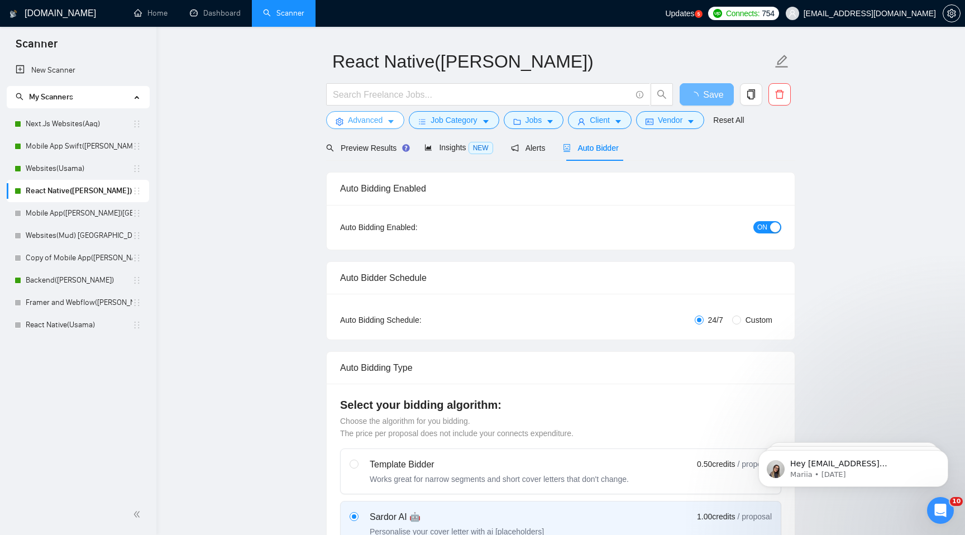
click at [392, 125] on icon "caret-down" at bounding box center [391, 122] width 8 height 8
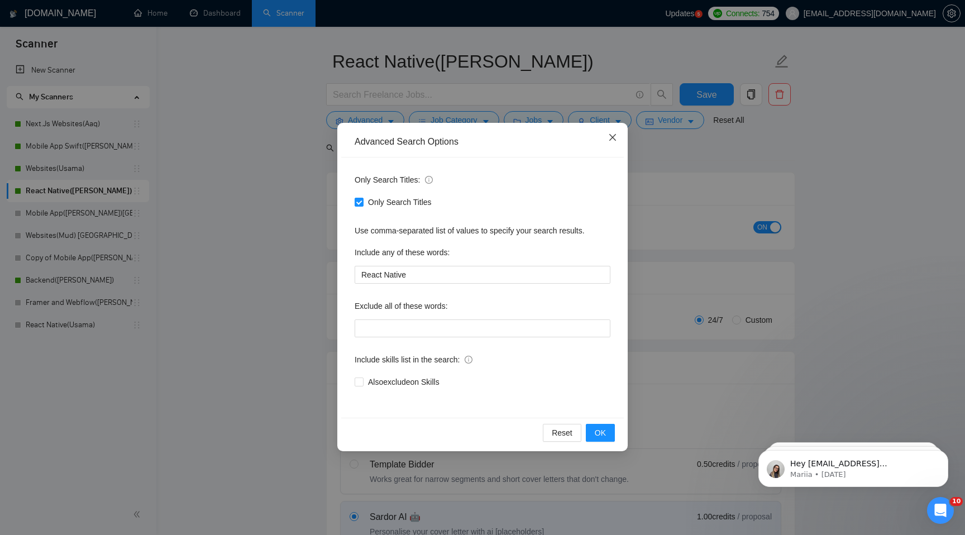
click at [605, 125] on span "Close" at bounding box center [613, 138] width 30 height 30
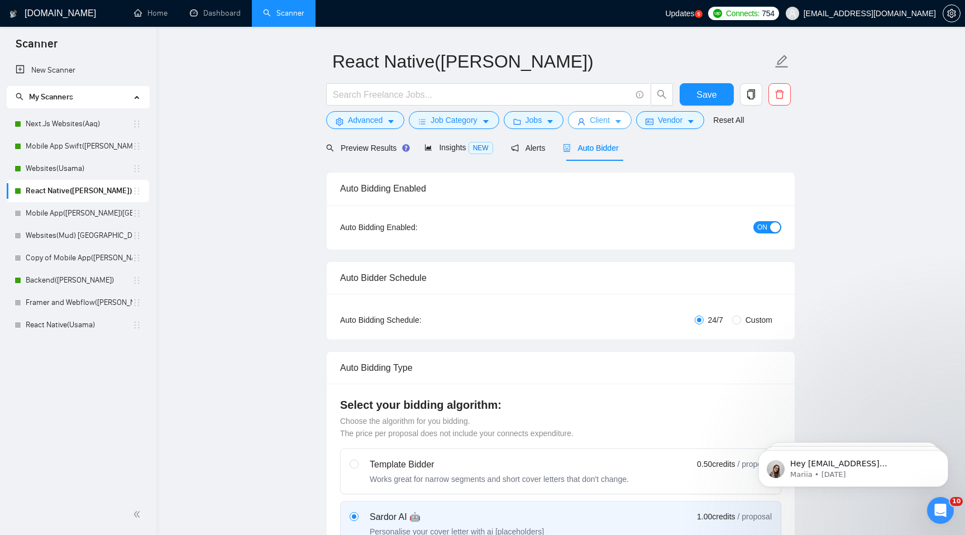
click at [601, 124] on span "Client" at bounding box center [600, 120] width 20 height 12
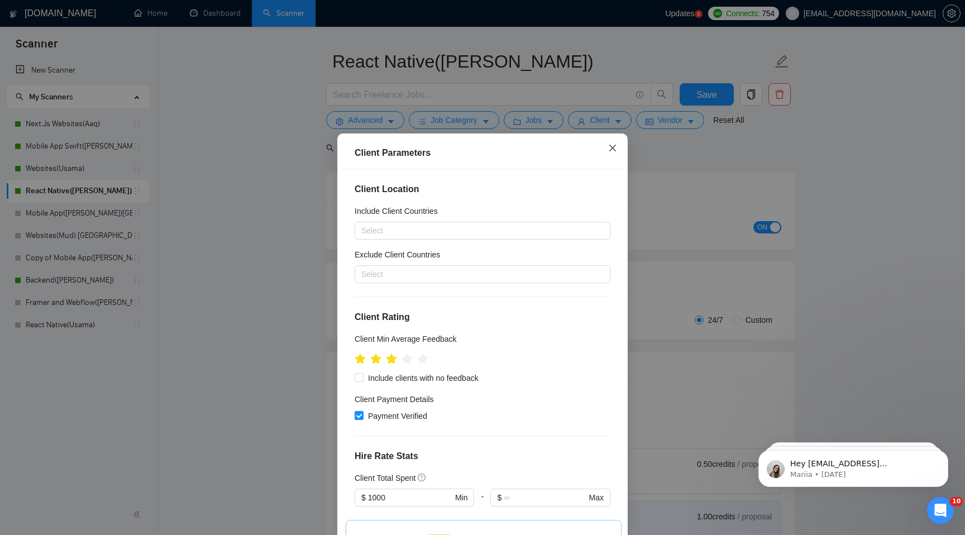
click at [613, 151] on icon "close" at bounding box center [612, 148] width 9 height 9
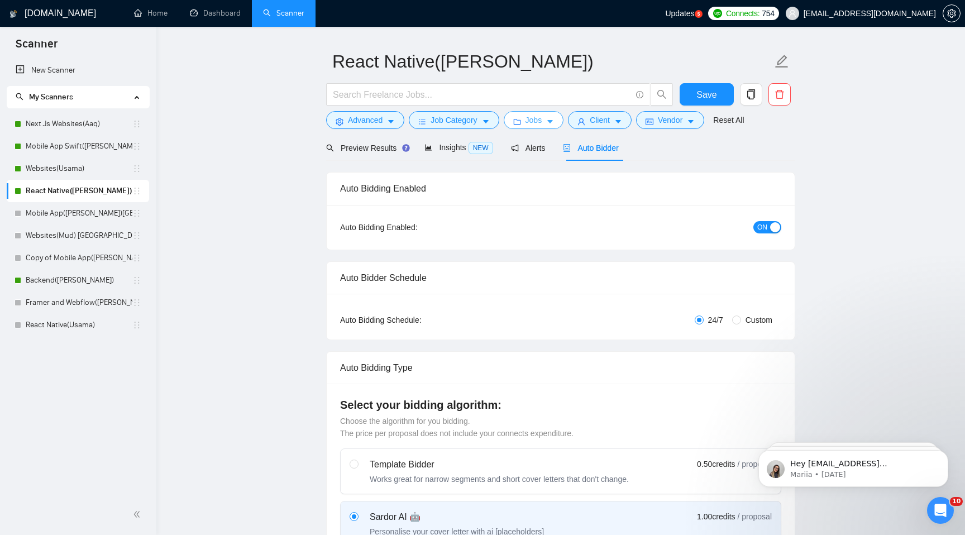
click at [550, 124] on button "Jobs" at bounding box center [534, 120] width 60 height 18
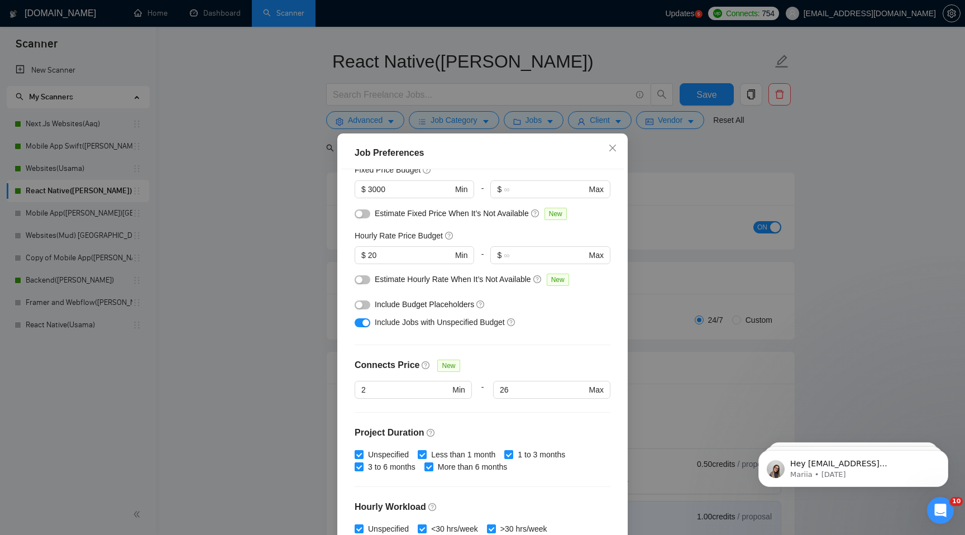
scroll to position [0, 0]
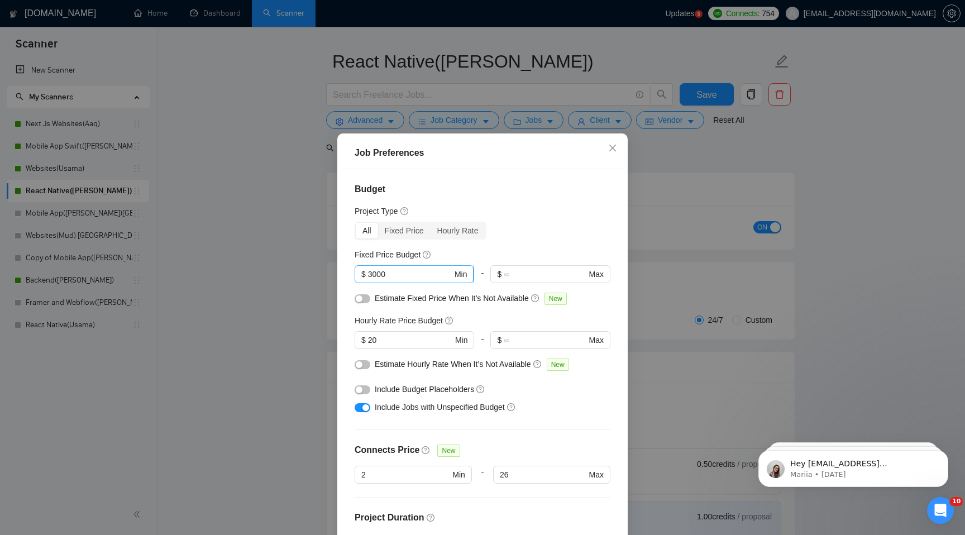
click at [373, 274] on input "3000" at bounding box center [410, 274] width 84 height 12
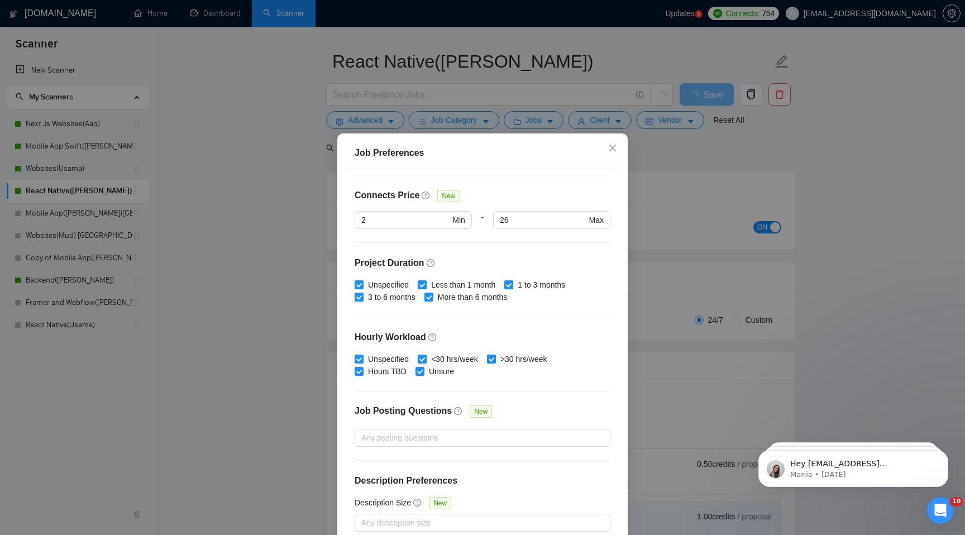
scroll to position [58, 0]
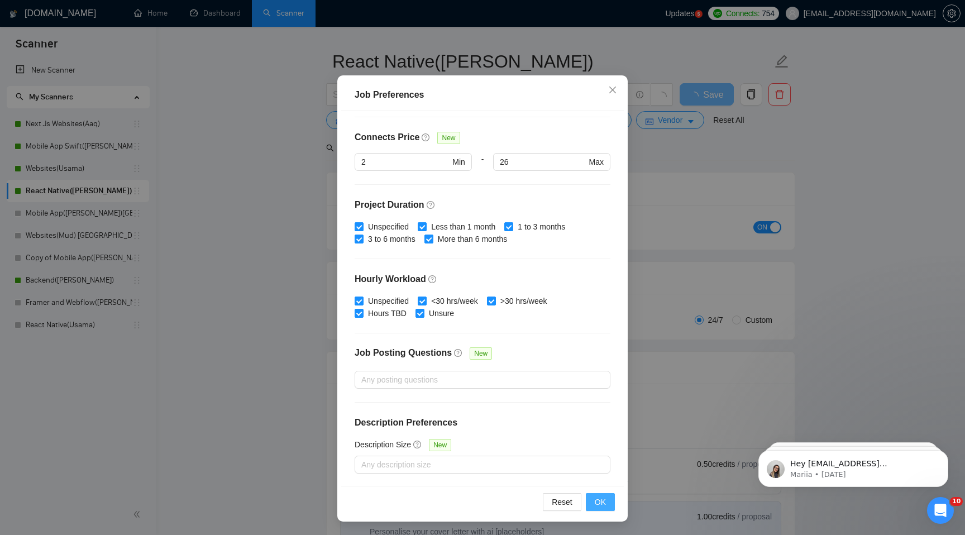
type input "2000"
click at [608, 507] on button "OK" at bounding box center [600, 502] width 29 height 18
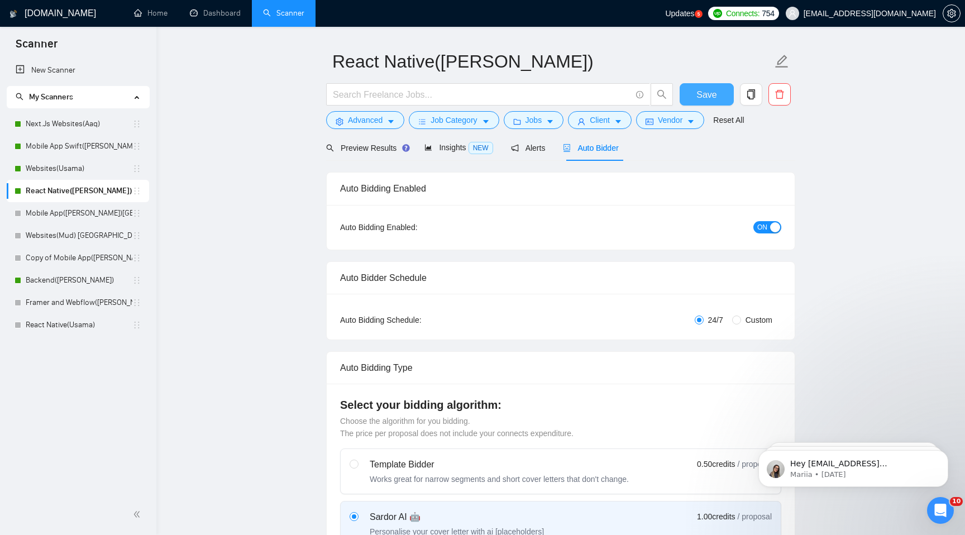
click at [713, 87] on button "Save" at bounding box center [707, 94] width 54 height 22
click at [74, 281] on link "Backend(Aaqib)" at bounding box center [79, 280] width 107 height 22
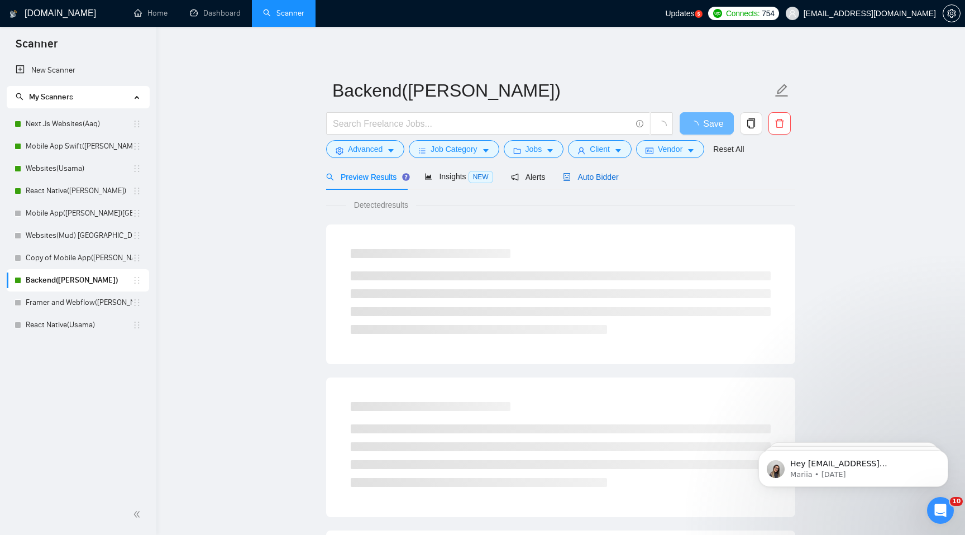
click at [618, 176] on span "Auto Bidder" at bounding box center [590, 177] width 55 height 9
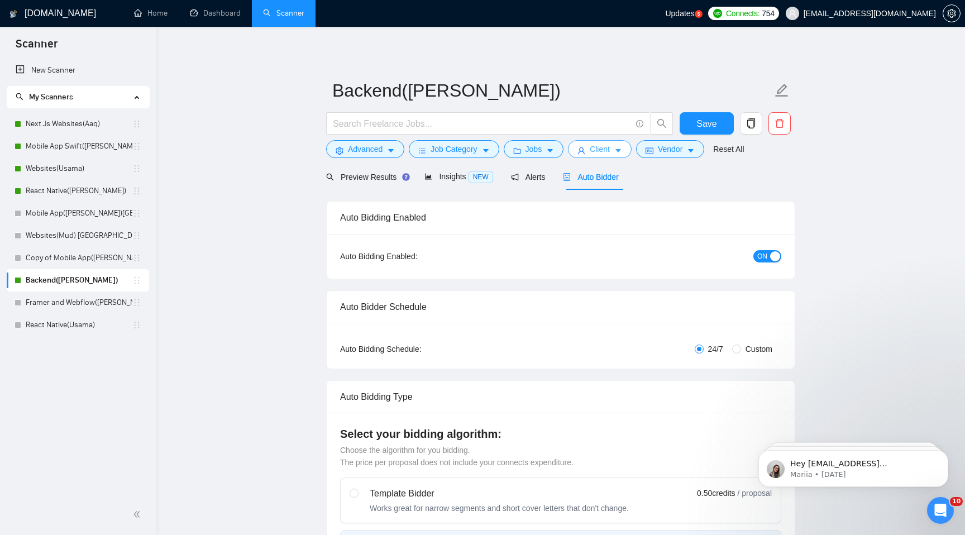
click at [600, 149] on span "Client" at bounding box center [600, 149] width 20 height 12
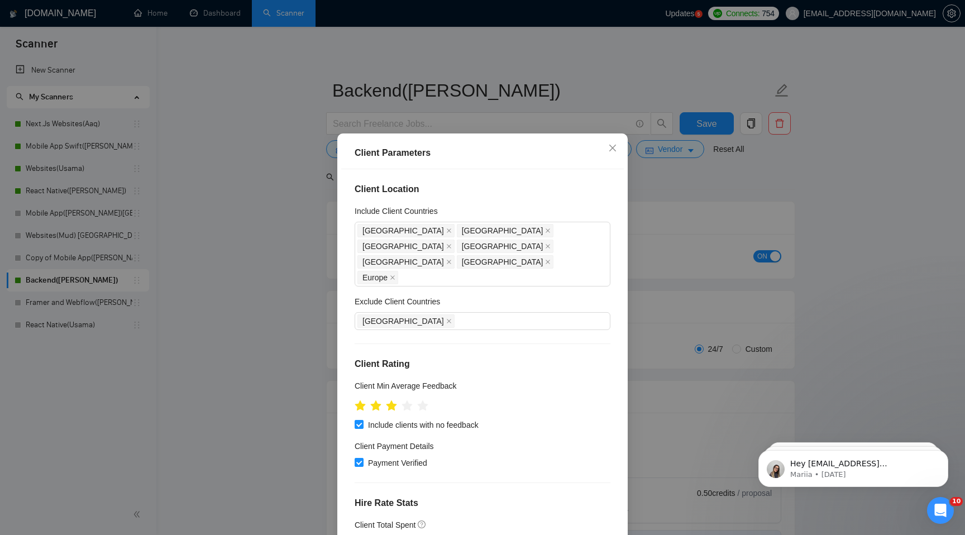
click at [546, 101] on div "Client Parameters Client Location Include Client Countries United States United…" at bounding box center [482, 267] width 965 height 535
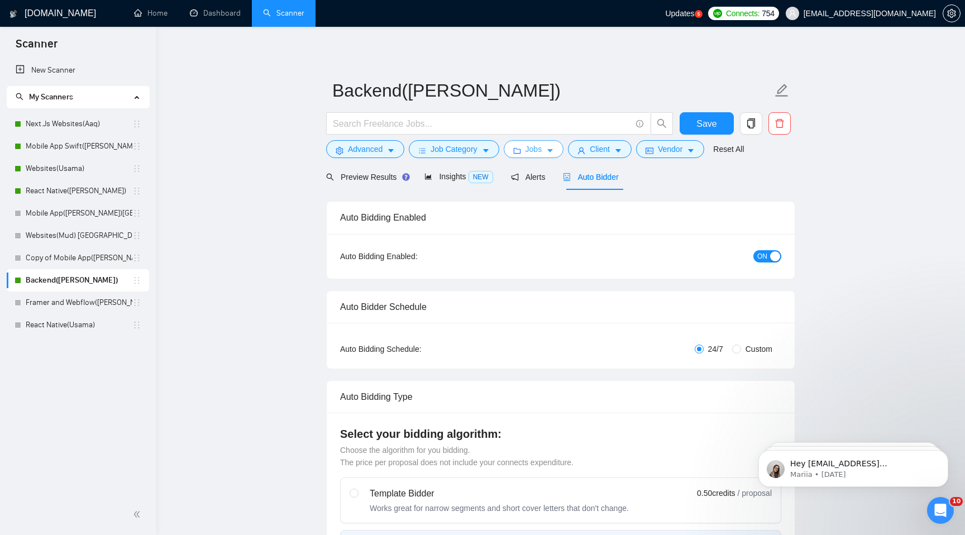
click at [548, 155] on button "Jobs" at bounding box center [534, 149] width 60 height 18
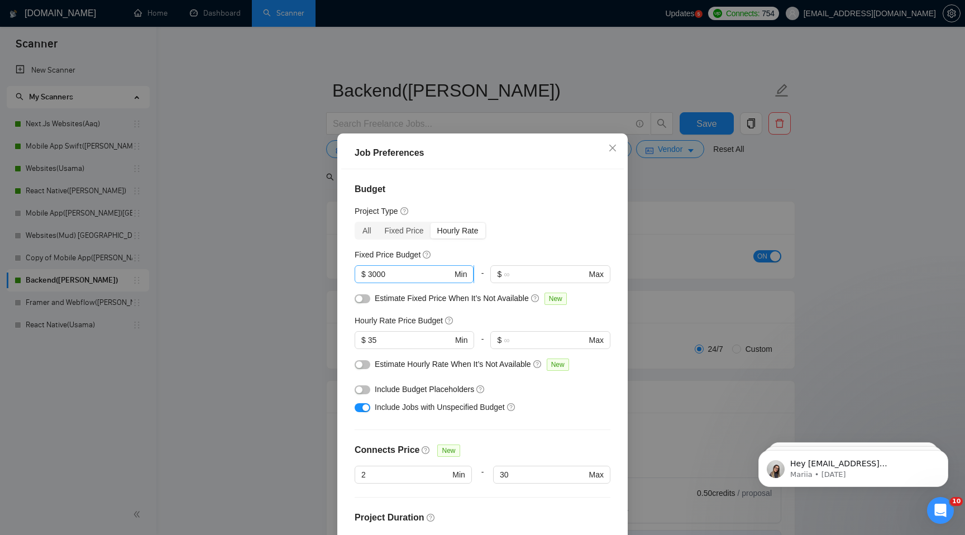
click at [375, 273] on input "3000" at bounding box center [410, 274] width 84 height 12
type input "2000"
click at [370, 332] on span "$ 35 Min" at bounding box center [414, 340] width 119 height 18
type input "3"
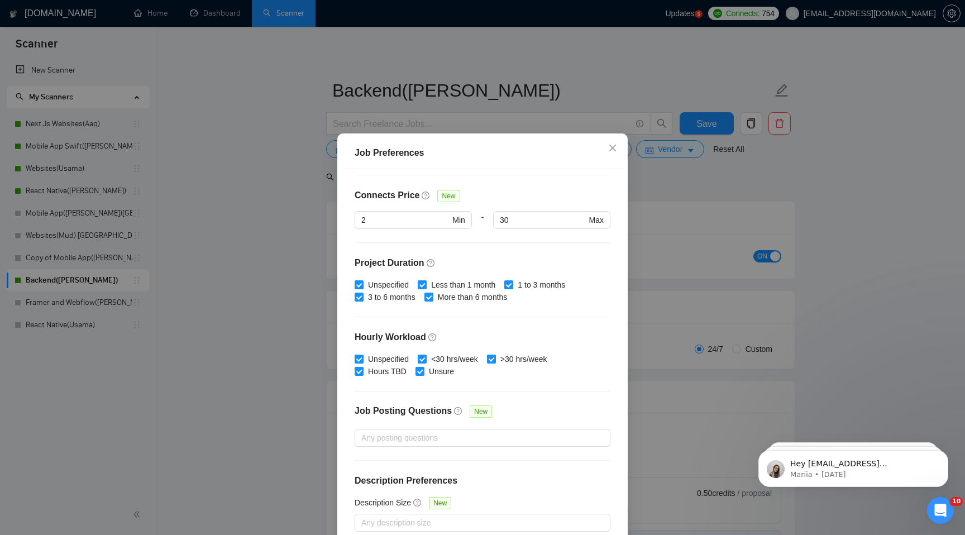
scroll to position [58, 0]
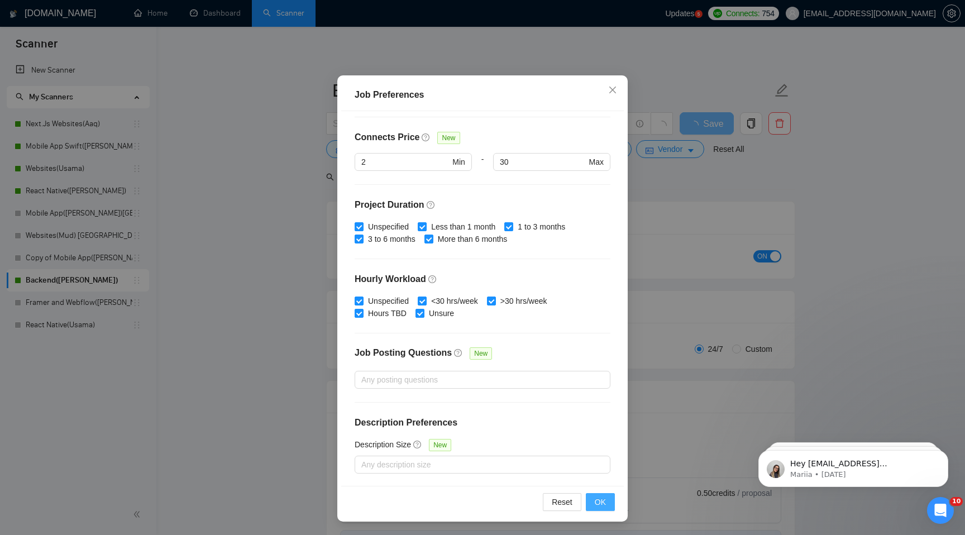
type input "22"
click at [600, 505] on span "OK" at bounding box center [600, 502] width 11 height 12
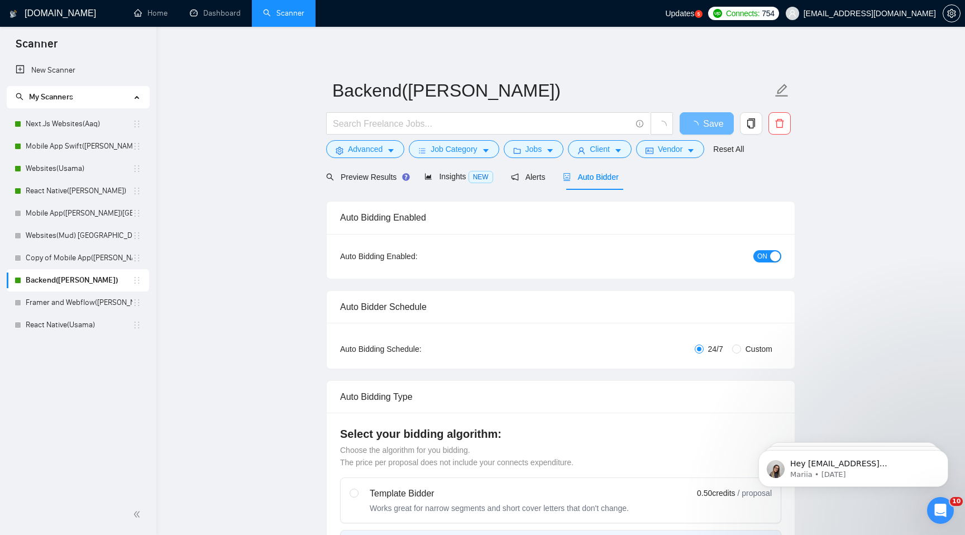
scroll to position [0, 0]
click at [717, 118] on button "Save" at bounding box center [707, 123] width 54 height 22
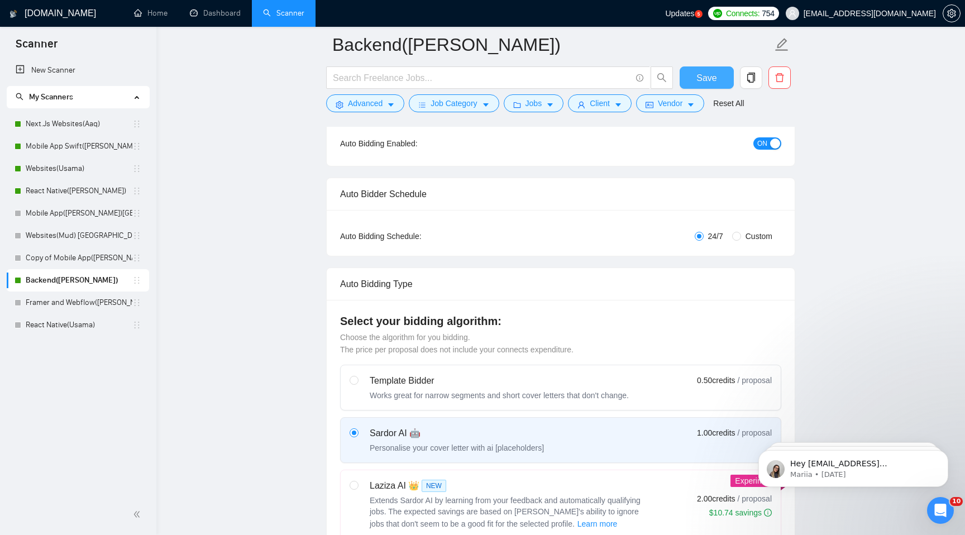
scroll to position [60, 0]
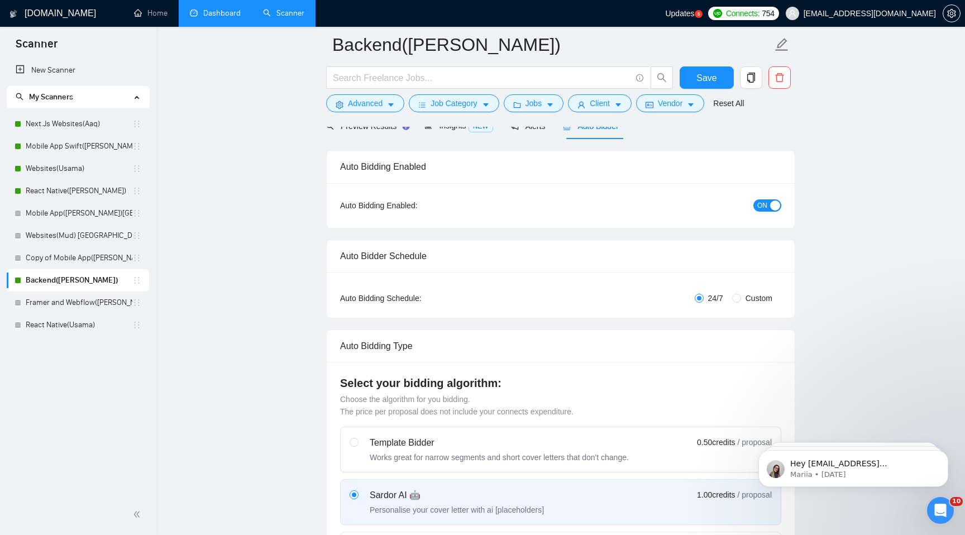
click at [206, 14] on link "Dashboard" at bounding box center [215, 12] width 51 height 9
